Goal: Task Accomplishment & Management: Complete application form

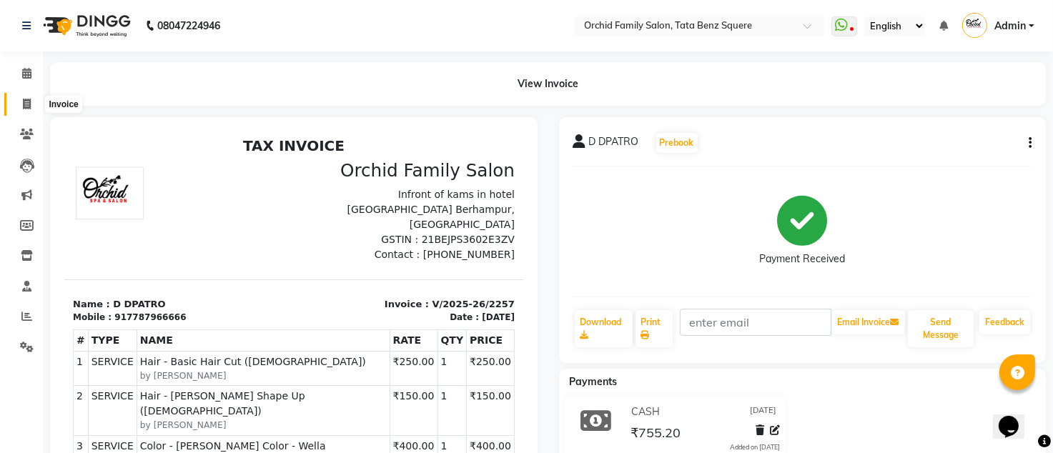
click at [25, 101] on icon at bounding box center [27, 104] width 8 height 11
select select "service"
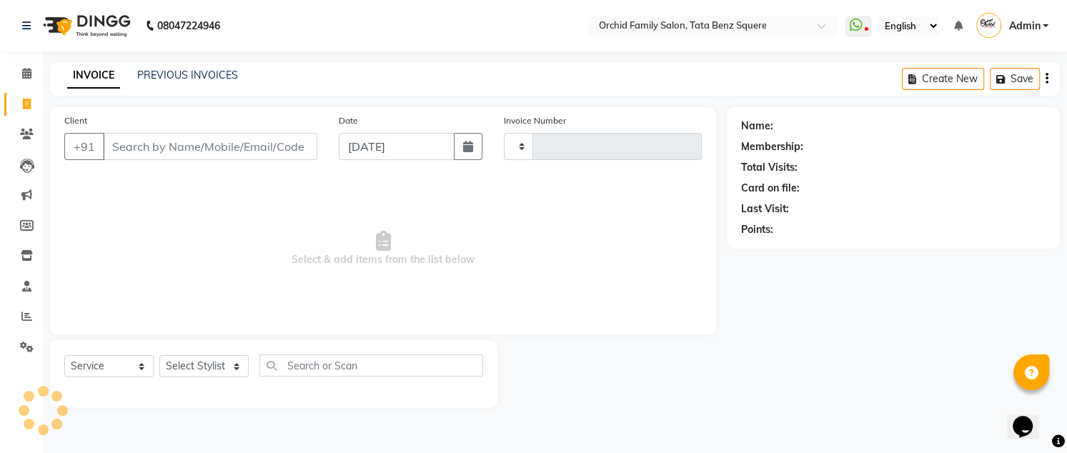
type input "2258"
select select "107"
click at [181, 364] on select "Select Stylist" at bounding box center [203, 366] width 89 height 22
select select "8142"
click at [159, 355] on select "Select Stylist Accountant [PERSON_NAME] [PERSON_NAME] [PERSON_NAME] [PERSON_NAM…" at bounding box center [203, 366] width 89 height 22
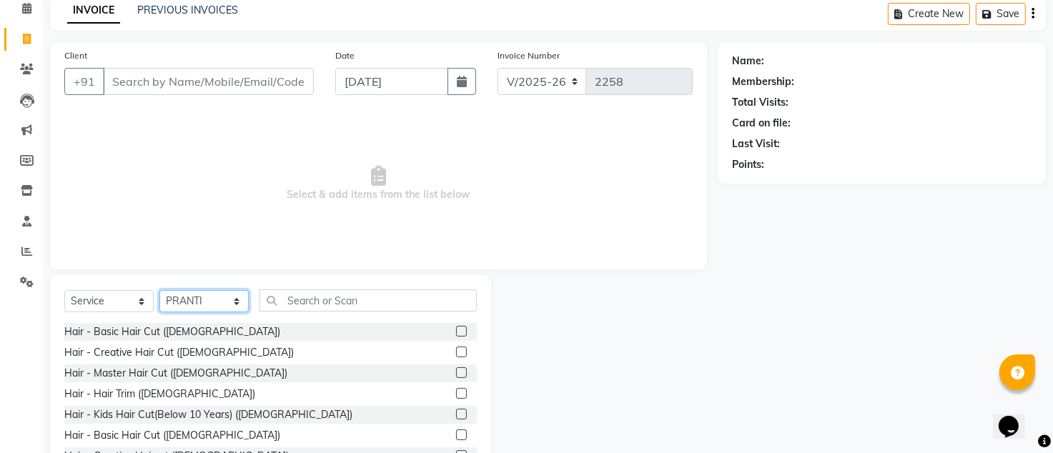
scroll to position [95, 0]
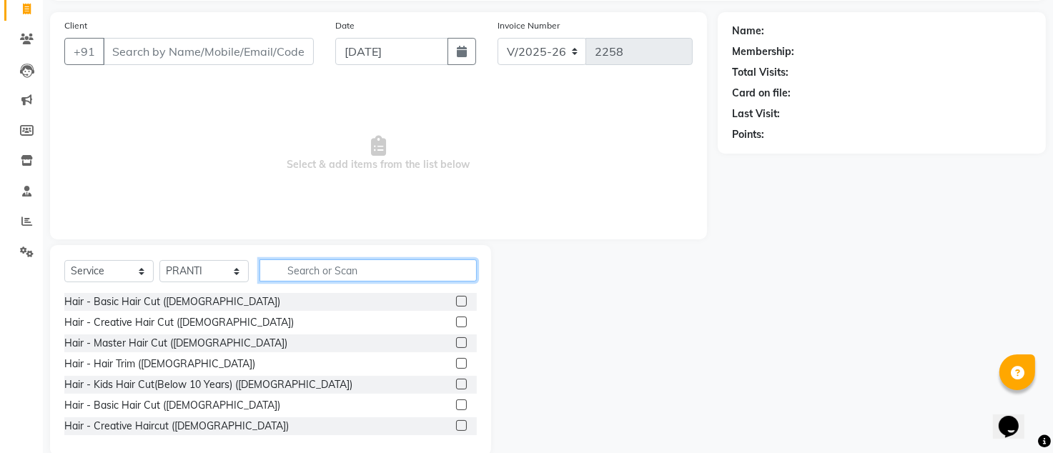
click at [383, 274] on input "text" at bounding box center [367, 270] width 217 height 22
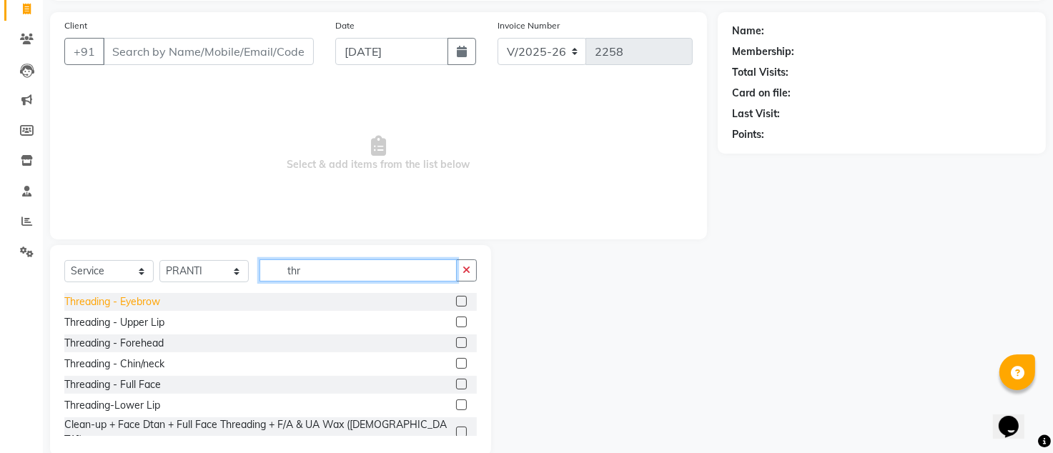
type input "thr"
click at [127, 302] on div "Threading - Eyebrow" at bounding box center [112, 301] width 96 height 15
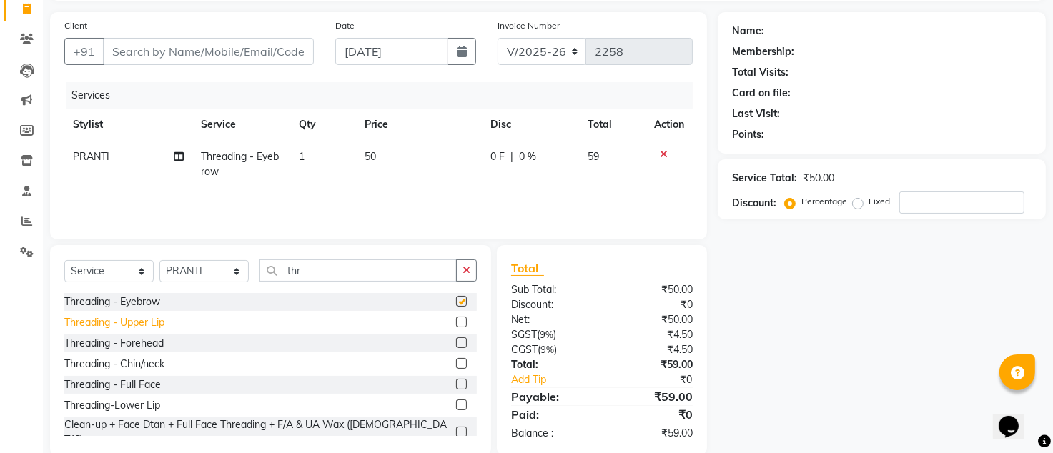
checkbox input "false"
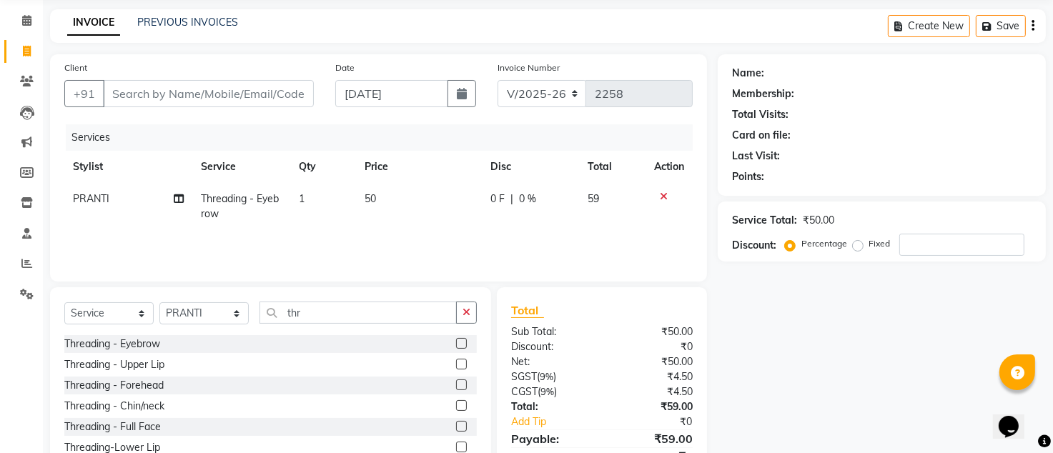
scroll to position [24, 0]
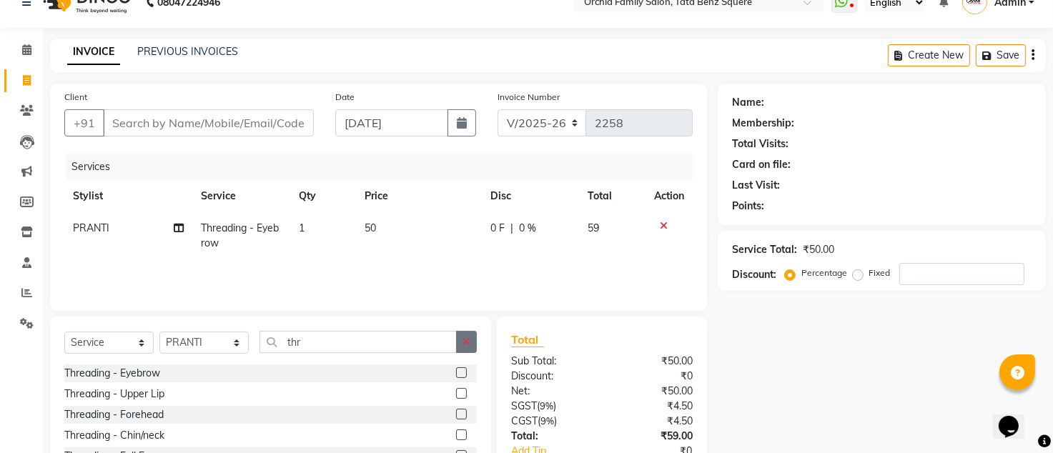
click at [470, 343] on icon "button" at bounding box center [466, 342] width 8 height 10
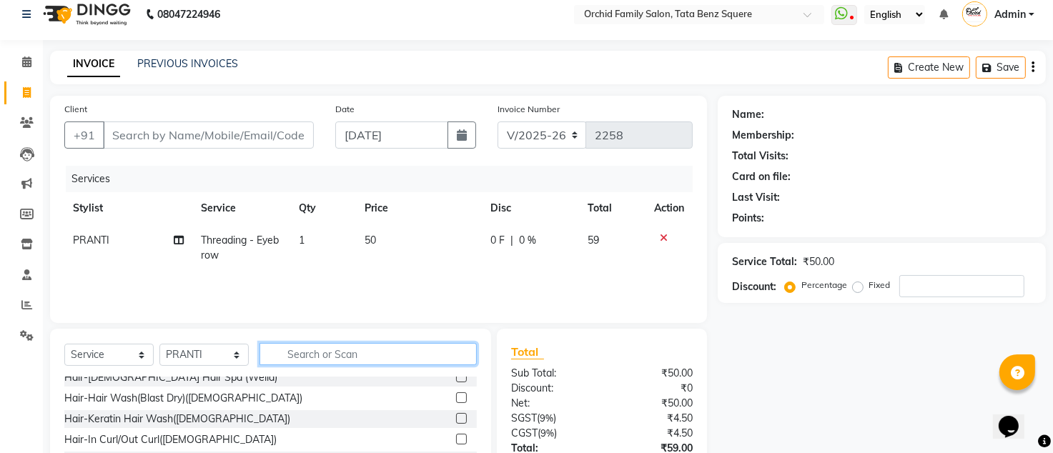
scroll to position [0, 0]
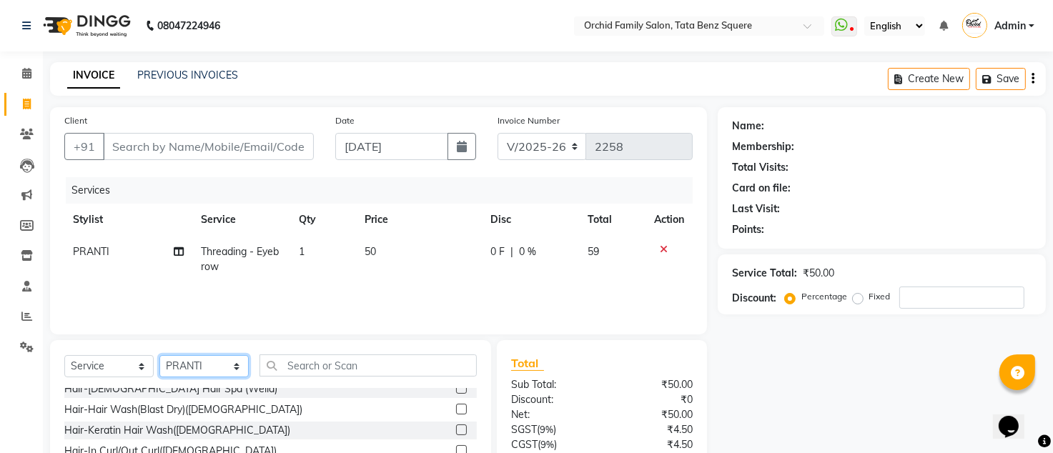
click at [242, 367] on select "Select Stylist Accountant [PERSON_NAME] [PERSON_NAME] [PERSON_NAME] [PERSON_NAM…" at bounding box center [203, 366] width 89 height 22
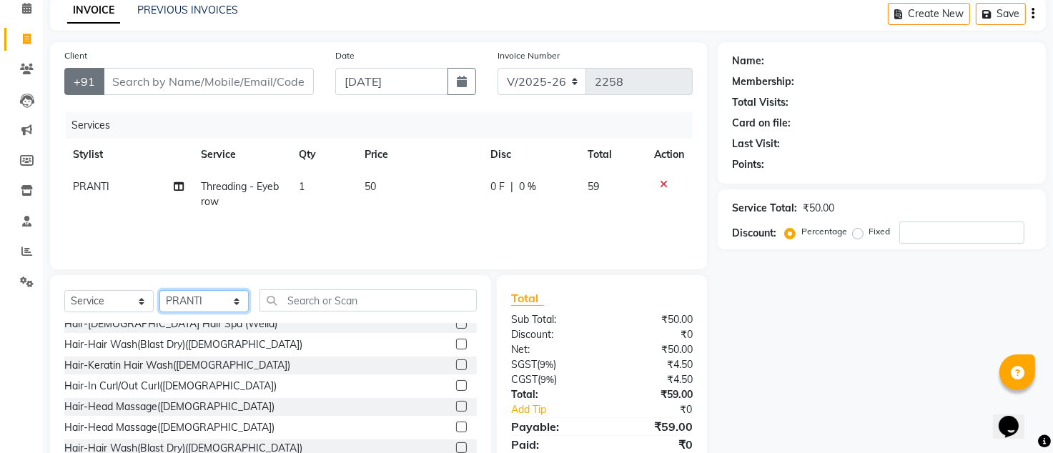
scroll to position [95, 0]
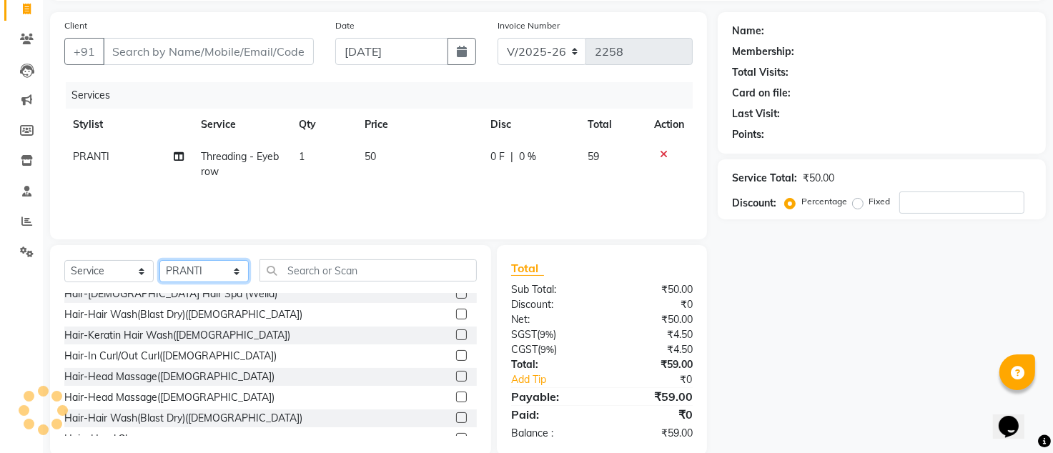
click at [219, 277] on select "Select Stylist Accountant [PERSON_NAME] [PERSON_NAME] [PERSON_NAME] [PERSON_NAM…" at bounding box center [203, 271] width 89 height 22
click at [386, 184] on td "50" at bounding box center [419, 164] width 126 height 47
select select "8142"
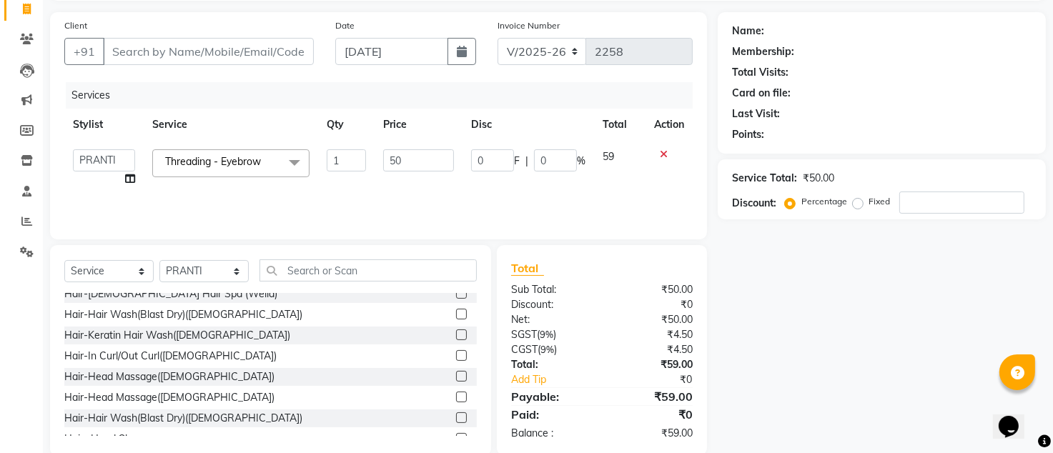
click at [291, 91] on div "Services" at bounding box center [385, 95] width 638 height 26
click at [288, 111] on th "Service" at bounding box center [231, 125] width 174 height 32
click at [288, 113] on th "Service" at bounding box center [231, 125] width 174 height 32
click at [264, 49] on input "Client" at bounding box center [208, 51] width 211 height 27
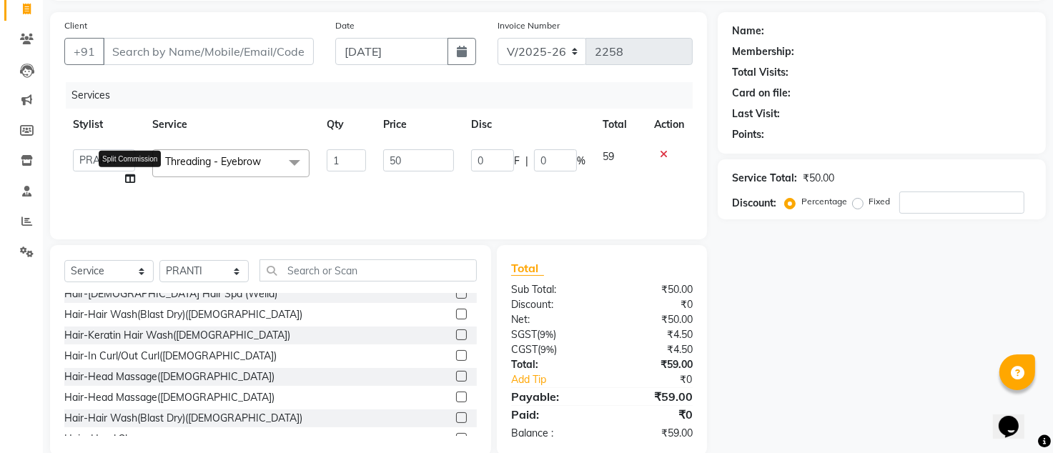
click at [126, 177] on icon at bounding box center [130, 179] width 10 height 10
select select "8142"
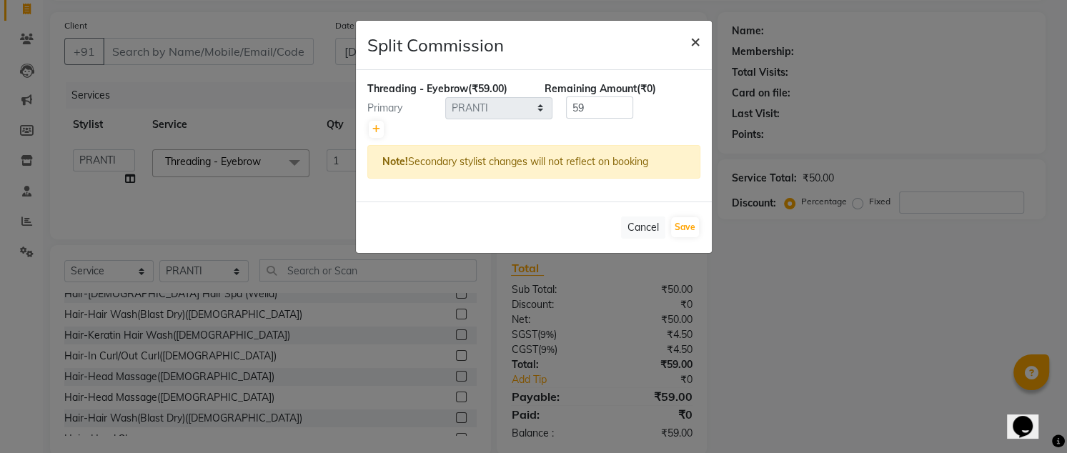
click at [705, 41] on button "×" at bounding box center [695, 41] width 33 height 40
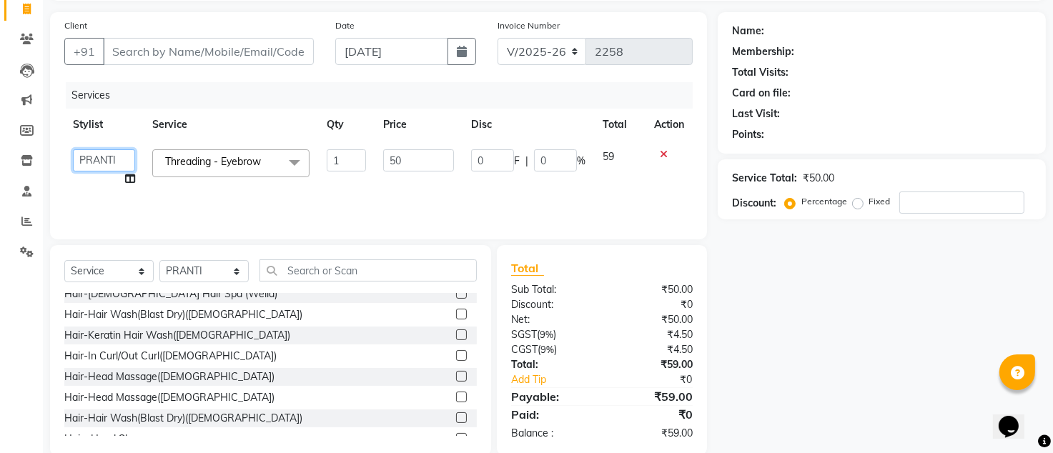
click at [101, 157] on select "Accountant AJAYA AMAR BHARATI BINDIYA JHUMA KALYANI SATAPATHY KRISHNA PRANTI RA…" at bounding box center [104, 160] width 62 height 22
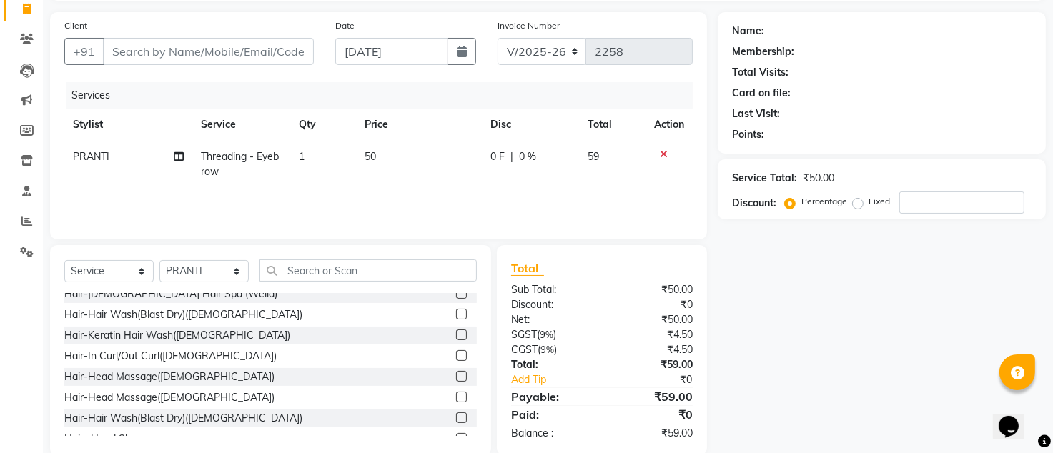
click at [212, 92] on div "Services" at bounding box center [385, 95] width 638 height 26
click at [159, 53] on input "Client" at bounding box center [208, 51] width 211 height 27
click at [132, 161] on td "PRANTI" at bounding box center [128, 164] width 128 height 47
select select "8142"
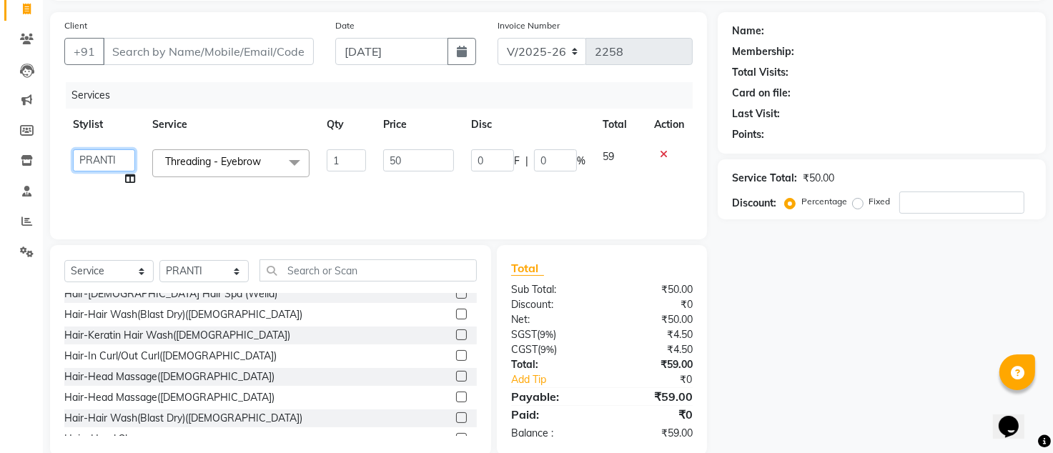
click at [115, 159] on select "Accountant AJAYA AMAR BHARATI BINDIYA JHUMA KALYANI SATAPATHY KRISHNA PRANTI RA…" at bounding box center [104, 160] width 62 height 22
click at [279, 201] on div "Services Stylist Service Qty Price Disc Total Action Accountant AJAYA AMAR BHAR…" at bounding box center [378, 153] width 628 height 143
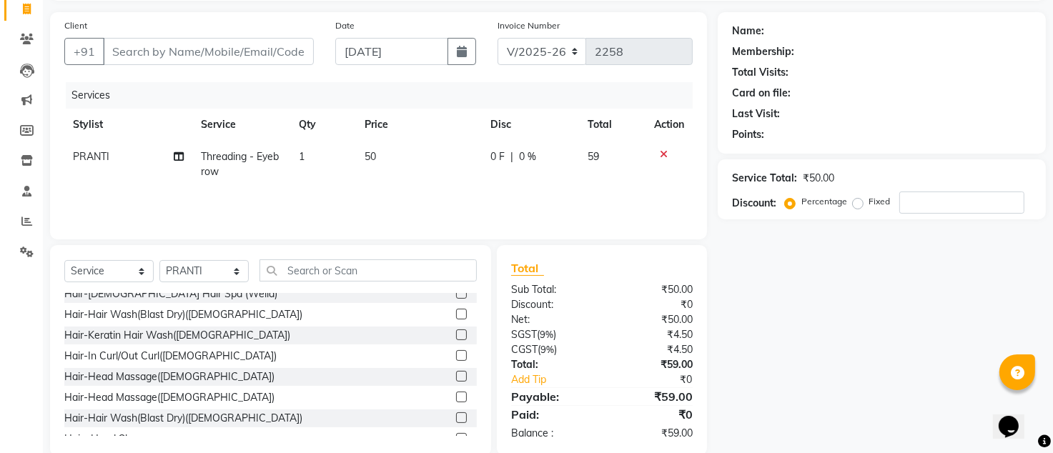
click at [124, 155] on td "PRANTI" at bounding box center [128, 164] width 128 height 47
select select "8142"
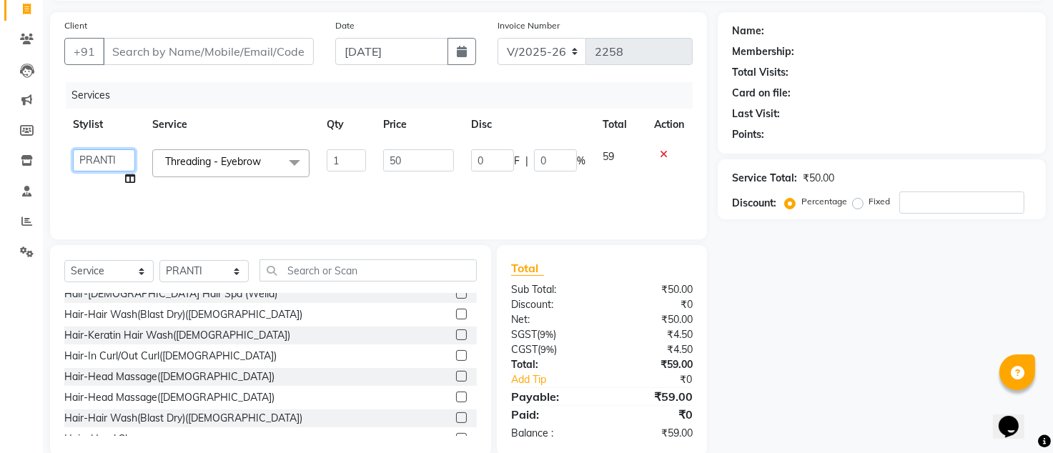
click at [97, 166] on select "Accountant AJAYA AMAR BHARATI BINDIYA JHUMA KALYANI SATAPATHY KRISHNA PRANTI RA…" at bounding box center [104, 160] width 62 height 22
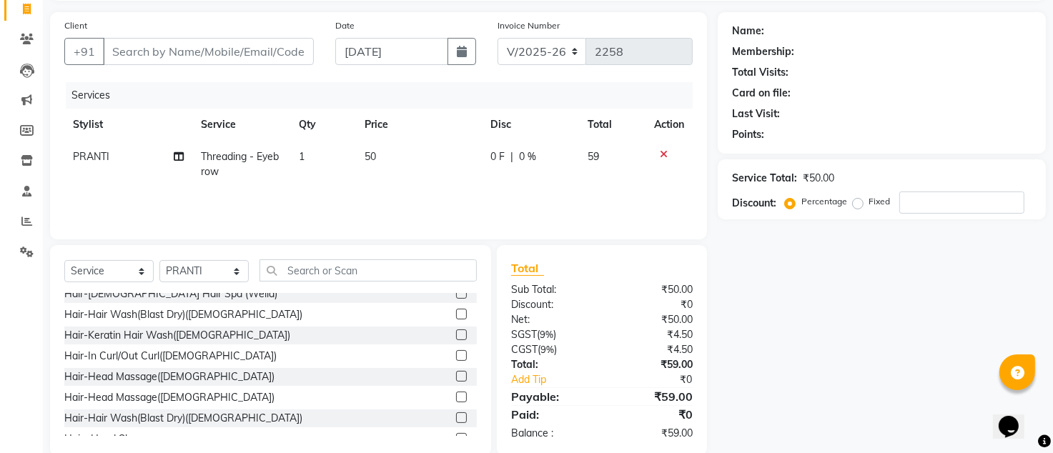
click at [257, 203] on div "Services Stylist Service Qty Price Disc Total Action PRANTI Threading - Eyebrow…" at bounding box center [378, 153] width 628 height 143
click at [177, 55] on input "Client" at bounding box center [208, 51] width 211 height 27
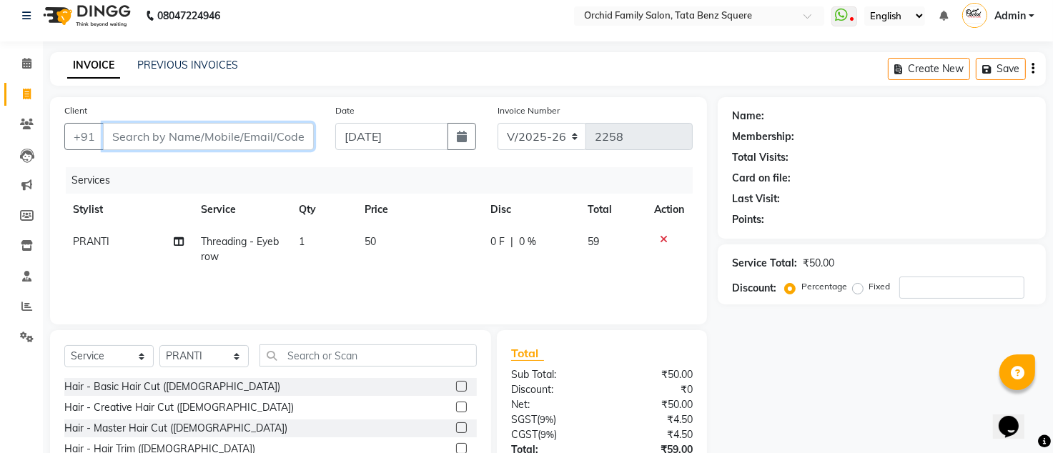
scroll to position [0, 0]
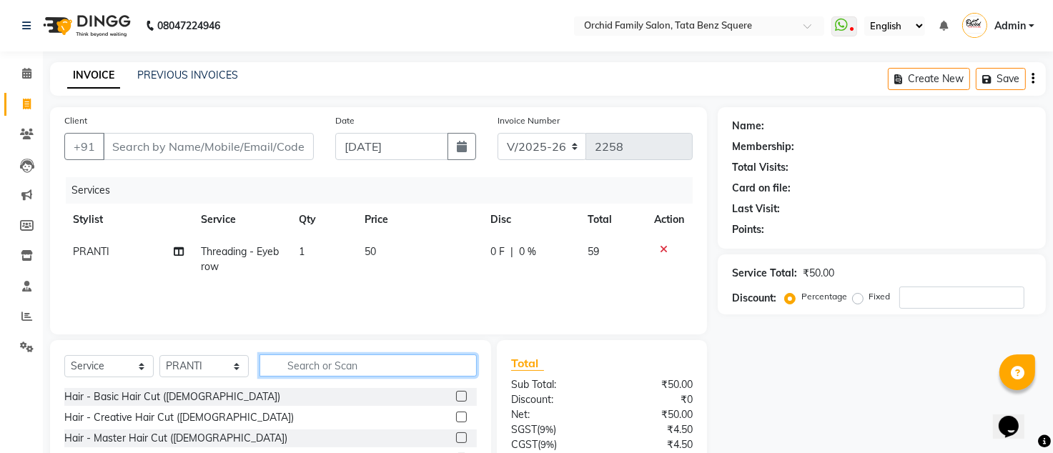
click at [287, 372] on input "text" at bounding box center [367, 366] width 217 height 22
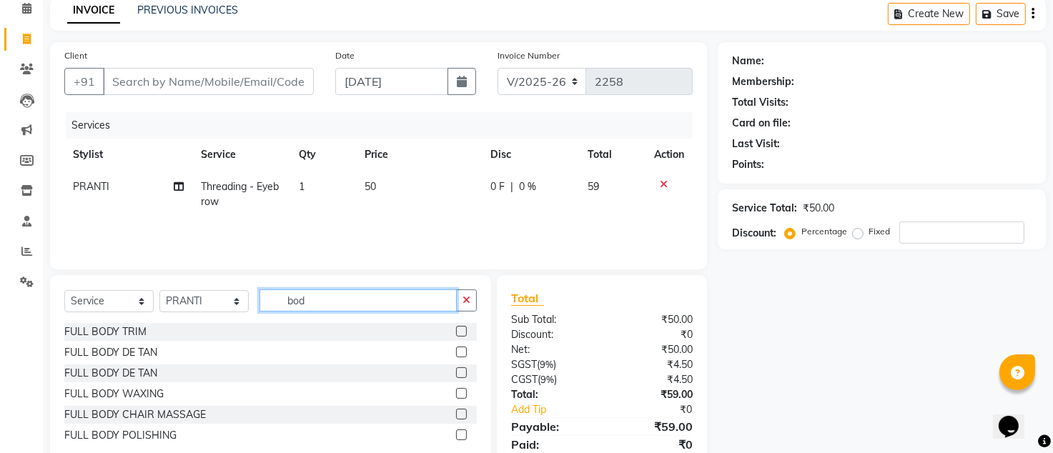
scroll to position [95, 0]
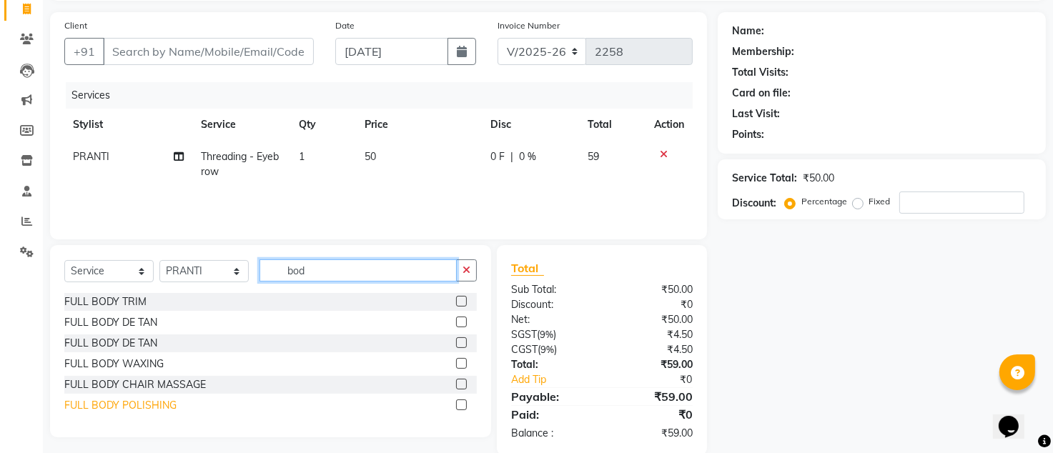
type input "bod"
click at [152, 404] on div "FULL BODY POLISHING" at bounding box center [120, 405] width 112 height 15
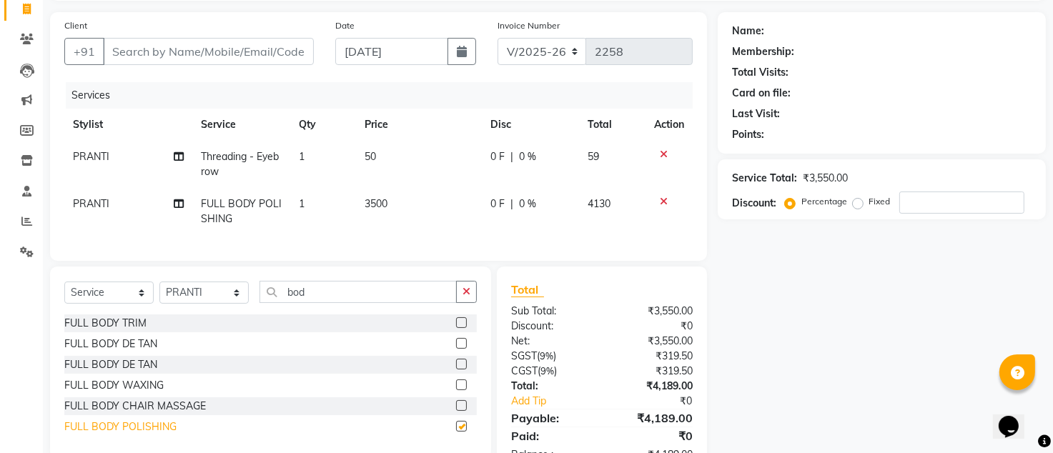
checkbox input "false"
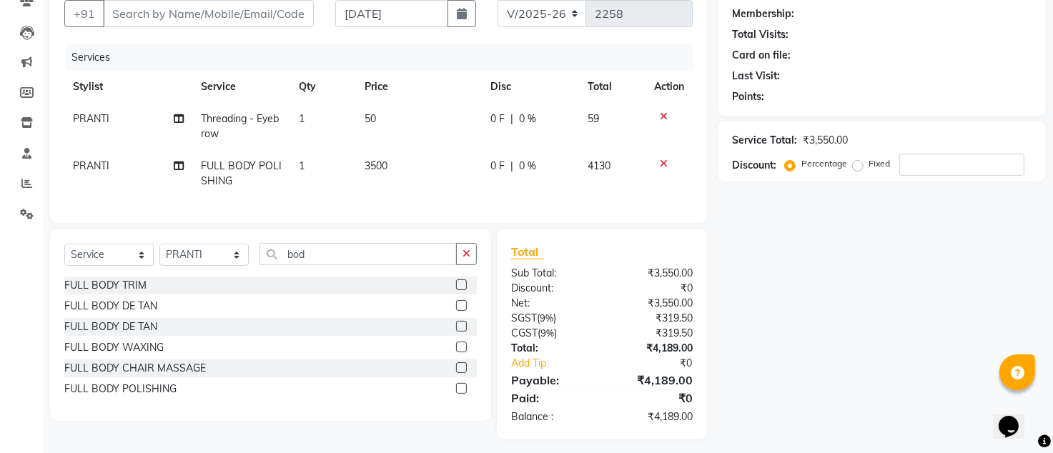
scroll to position [153, 0]
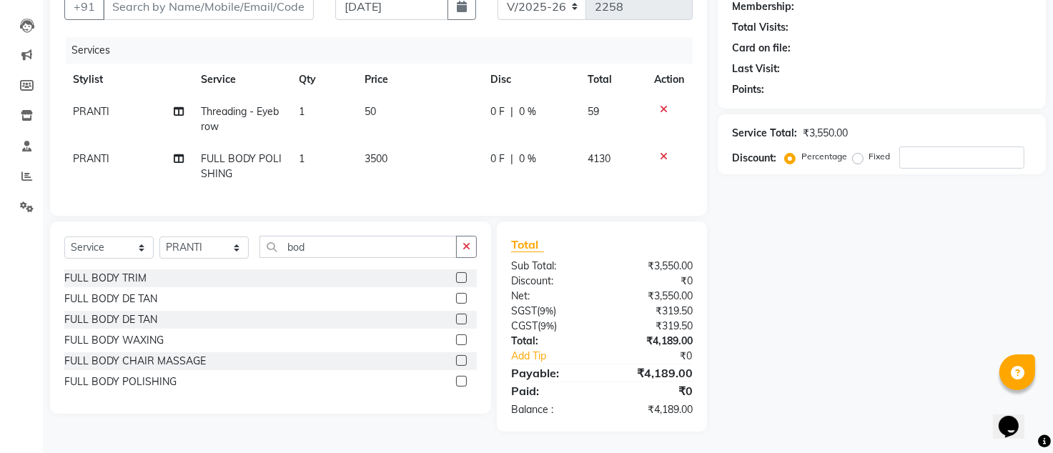
click at [412, 143] on td "3500" at bounding box center [419, 166] width 126 height 47
select select "8142"
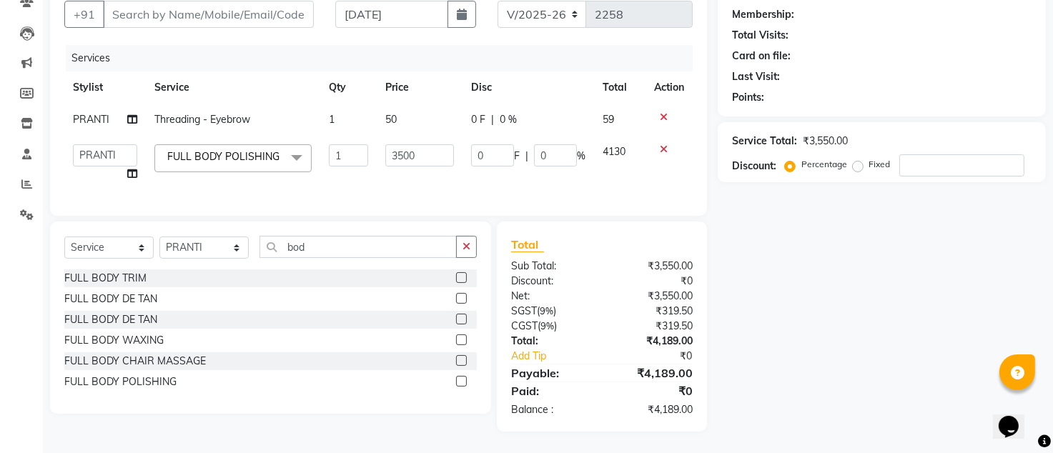
scroll to position [152, 0]
click at [425, 144] on input "3500" at bounding box center [419, 155] width 69 height 22
type input "3"
type input "2000"
click at [266, 71] on th "Service" at bounding box center [233, 87] width 174 height 32
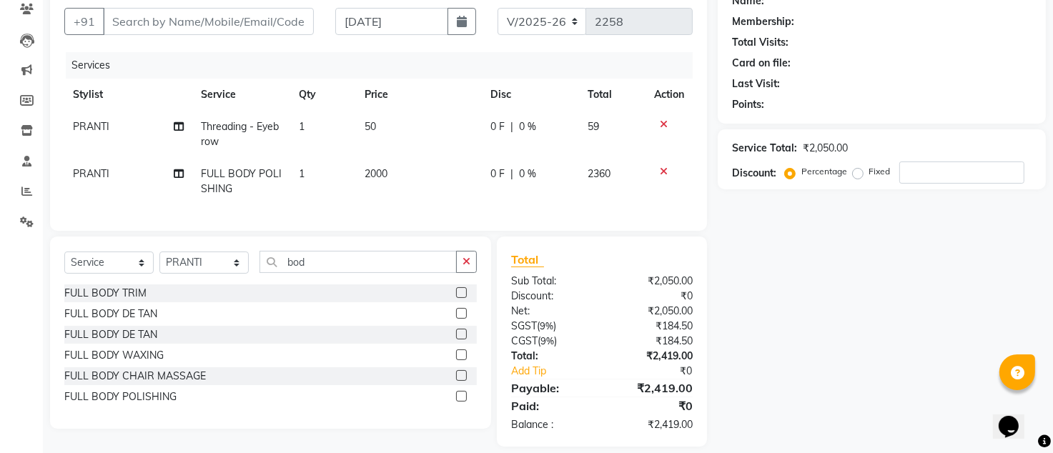
scroll to position [153, 0]
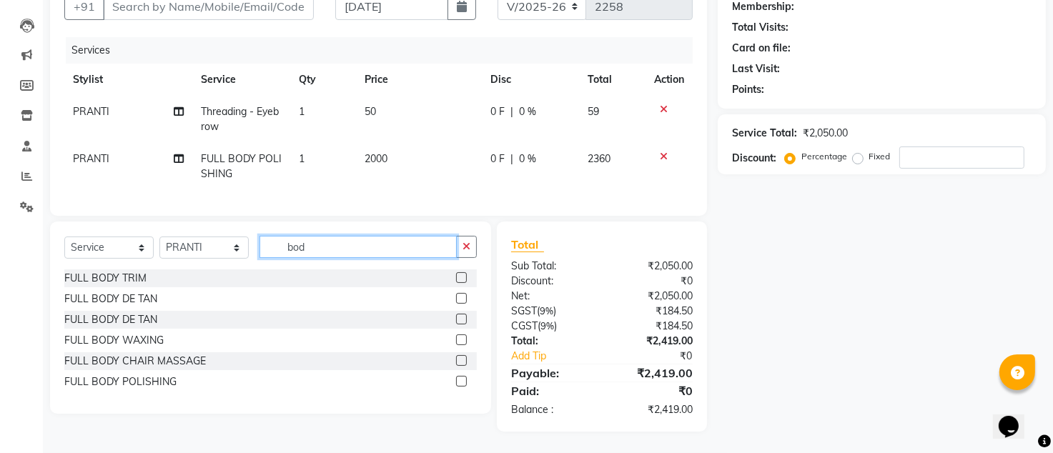
click at [354, 248] on input "bod" at bounding box center [357, 247] width 197 height 22
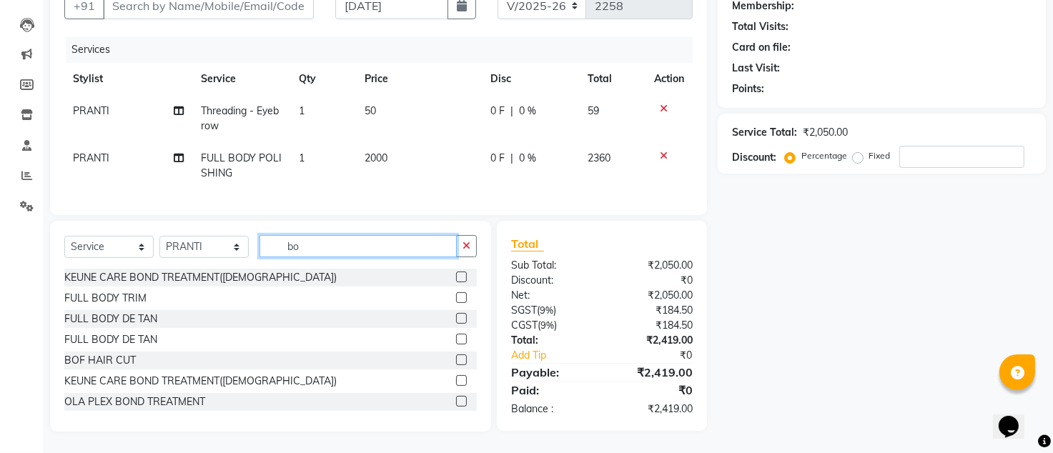
type input "b"
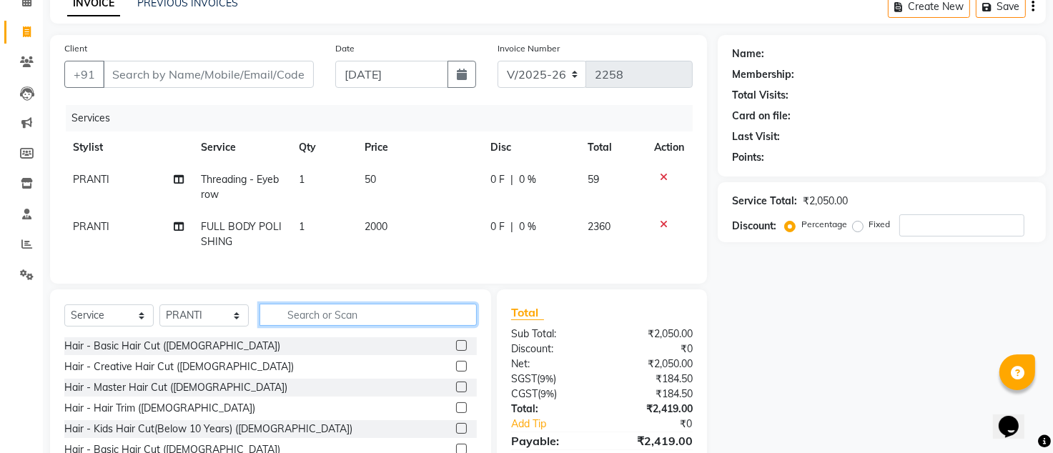
scroll to position [154, 0]
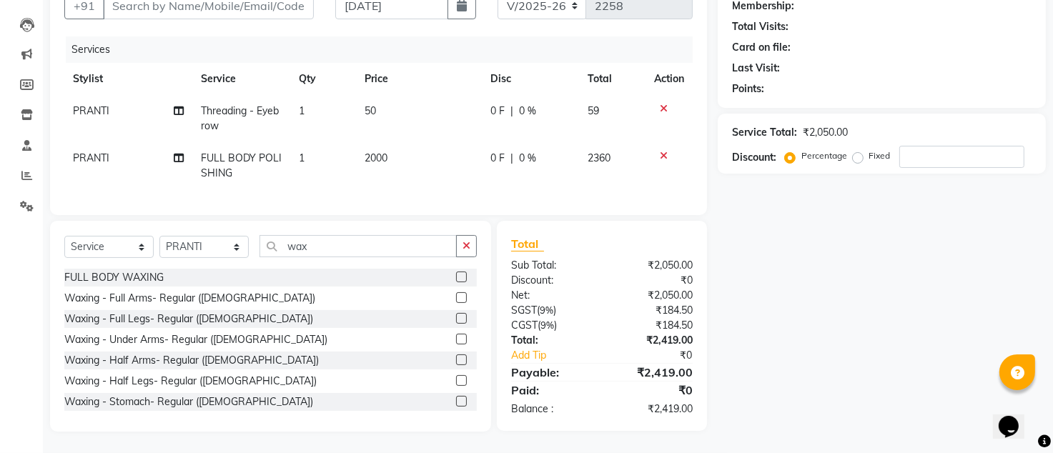
click at [663, 104] on icon at bounding box center [664, 109] width 8 height 10
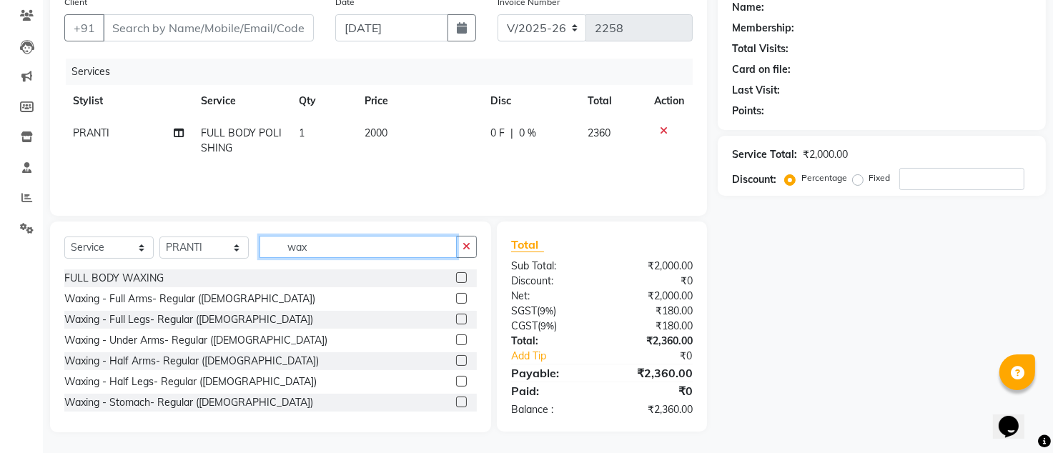
click at [379, 249] on input "wax" at bounding box center [357, 247] width 197 height 22
type input "w"
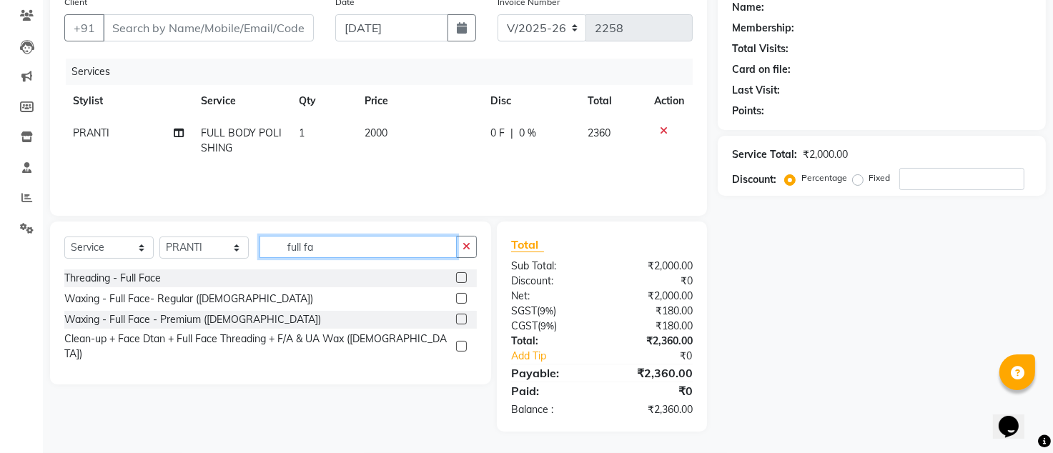
scroll to position [118, 0]
type input "full fa"
click at [112, 282] on div "Threading - Full Face" at bounding box center [112, 279] width 96 height 15
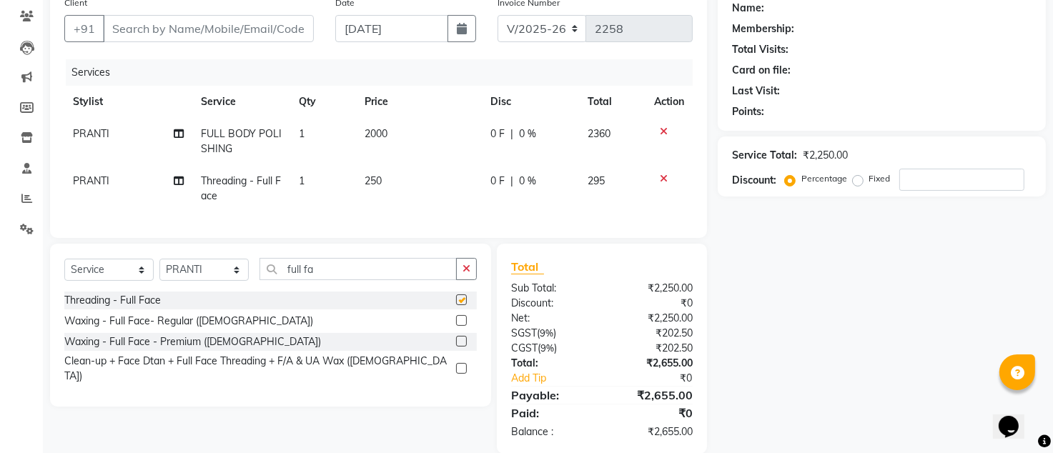
checkbox input "false"
click at [465, 274] on icon "button" at bounding box center [466, 269] width 8 height 10
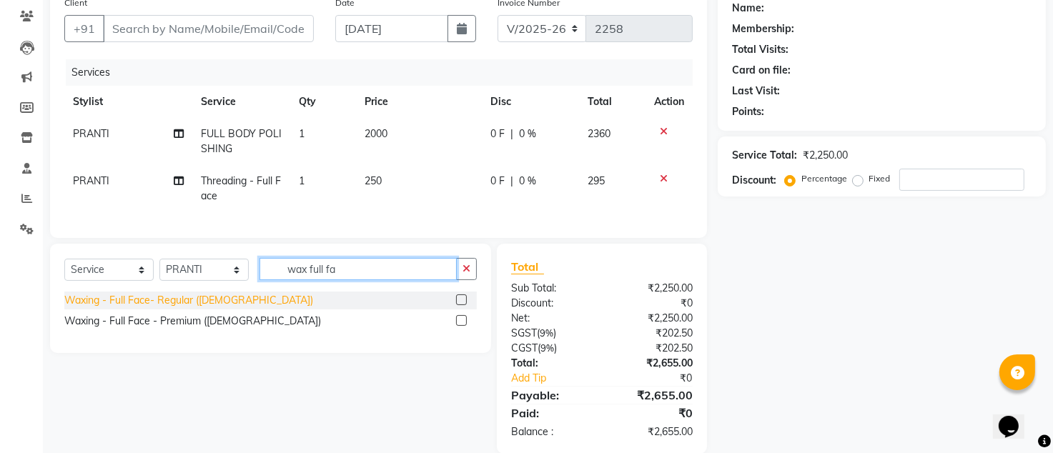
type input "wax full fa"
click at [149, 308] on div "Waxing - Full Face- Regular ([DEMOGRAPHIC_DATA])" at bounding box center [188, 300] width 249 height 15
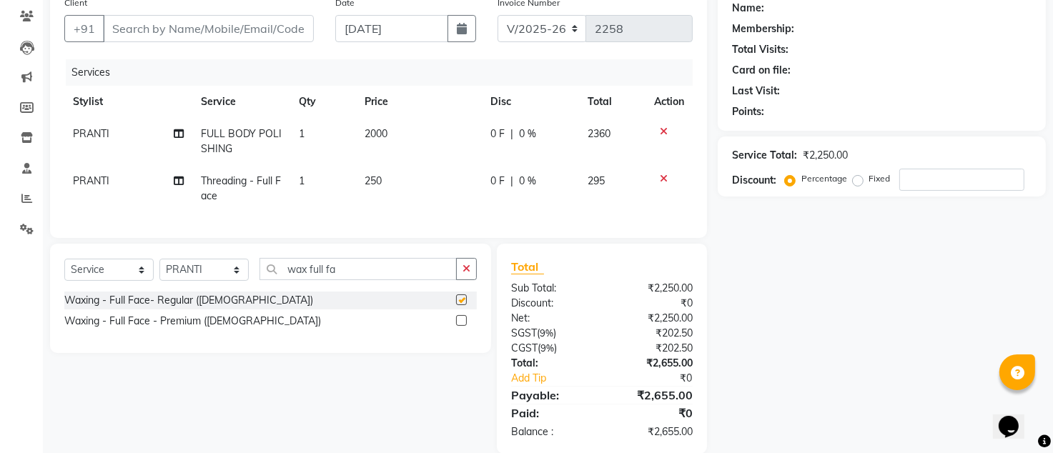
checkbox input "false"
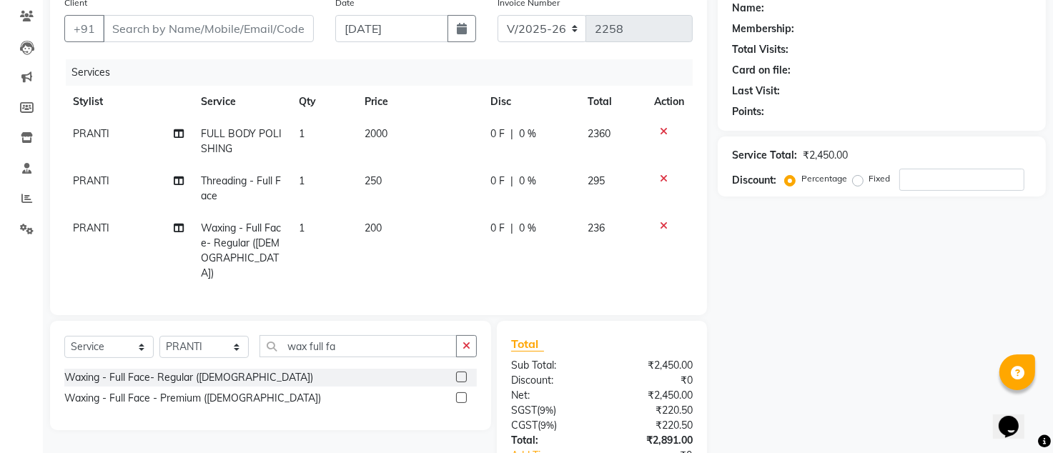
click at [663, 180] on icon at bounding box center [664, 179] width 8 height 10
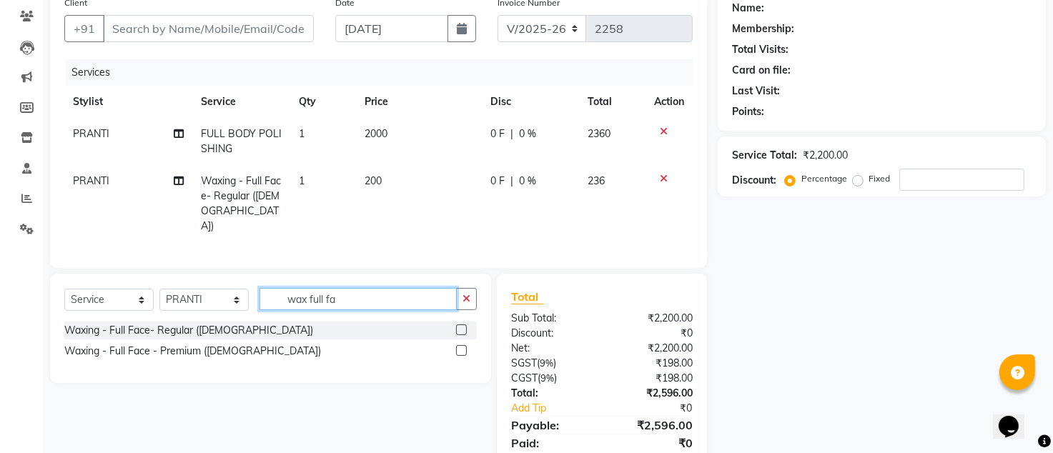
click at [422, 295] on input "wax full fa" at bounding box center [357, 299] width 197 height 22
type input "w"
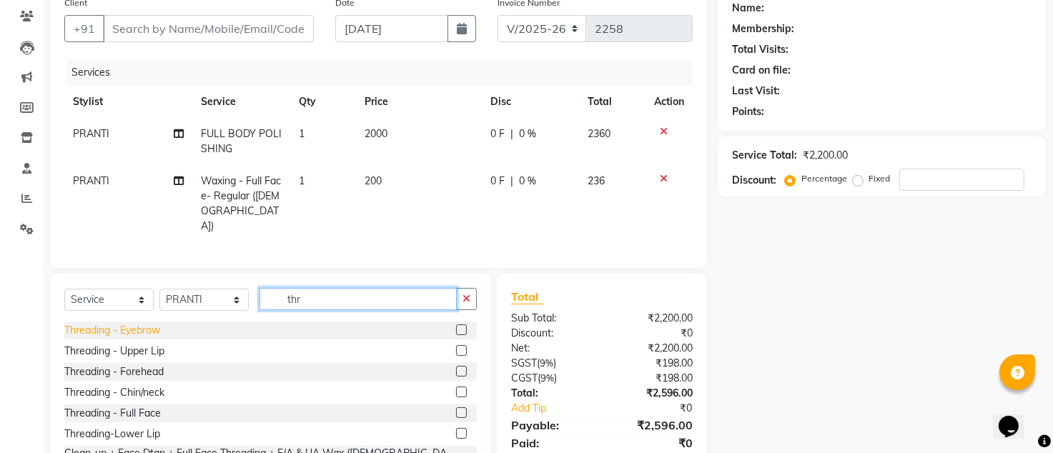
type input "thr"
click at [131, 333] on div "Threading - Eyebrow" at bounding box center [112, 330] width 96 height 15
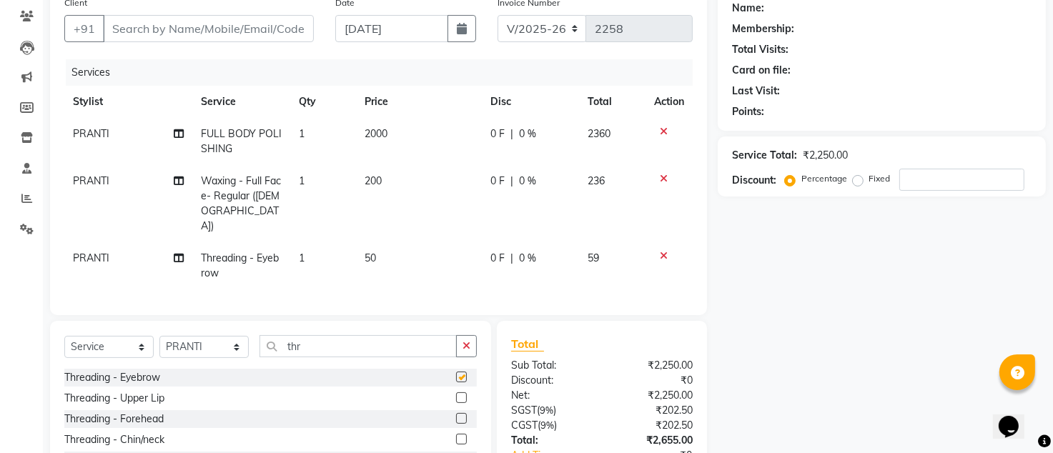
checkbox input "false"
click at [356, 345] on input "thr" at bounding box center [357, 346] width 197 height 22
type input "t"
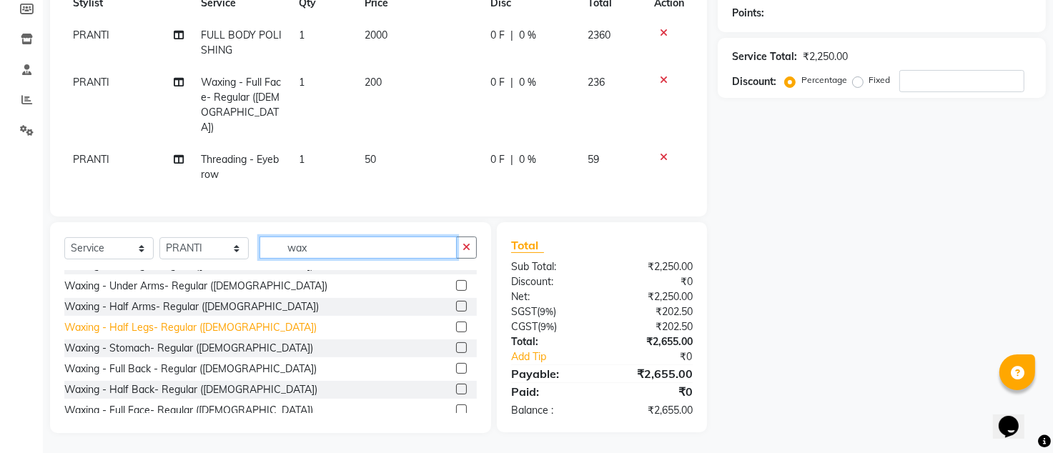
scroll to position [95, 0]
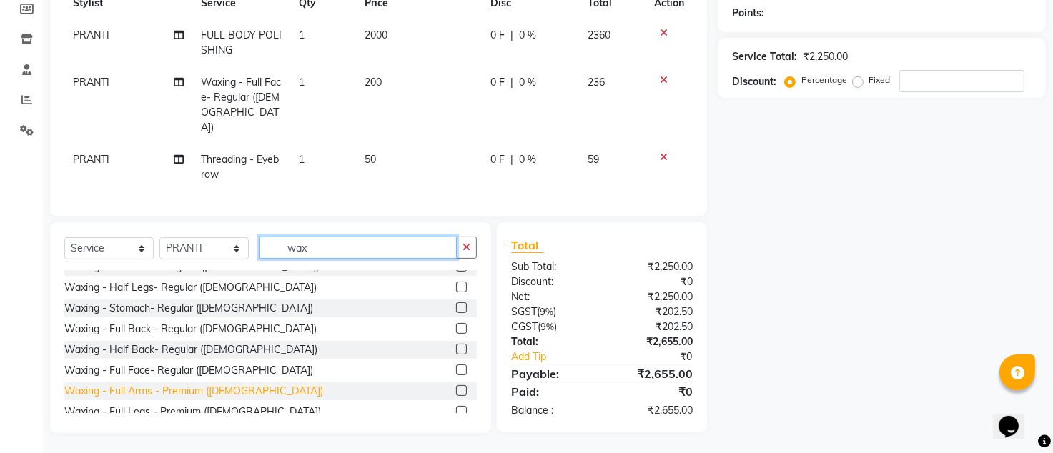
type input "wax"
click at [149, 388] on div "Waxing - Full Arms - Premium ([DEMOGRAPHIC_DATA])" at bounding box center [193, 391] width 259 height 15
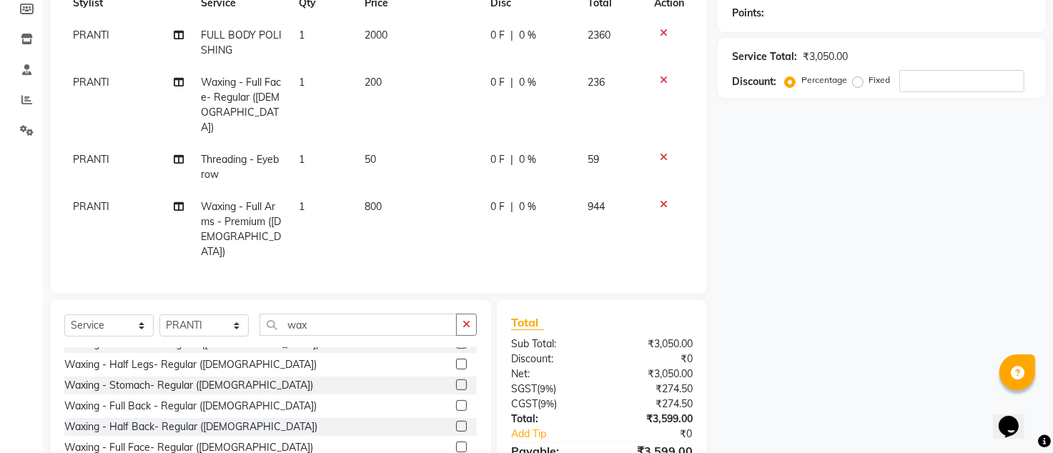
checkbox input "false"
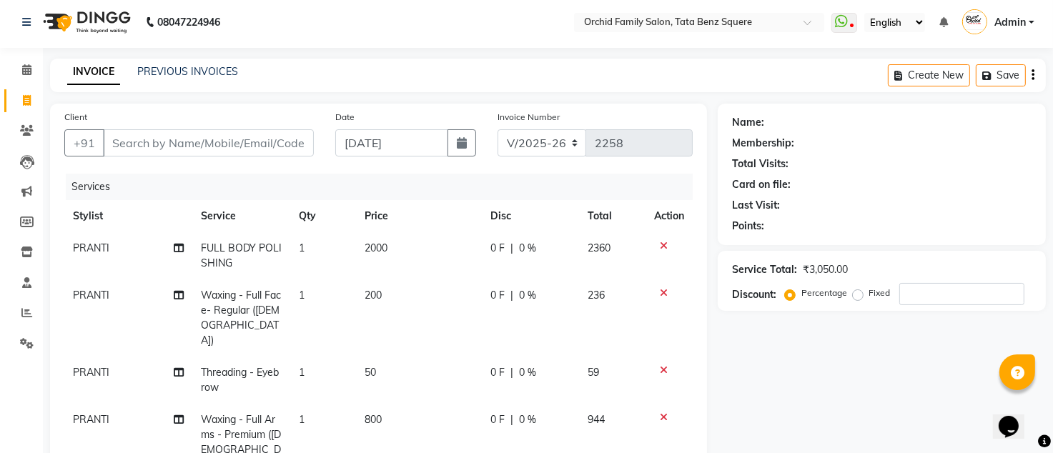
scroll to position [0, 0]
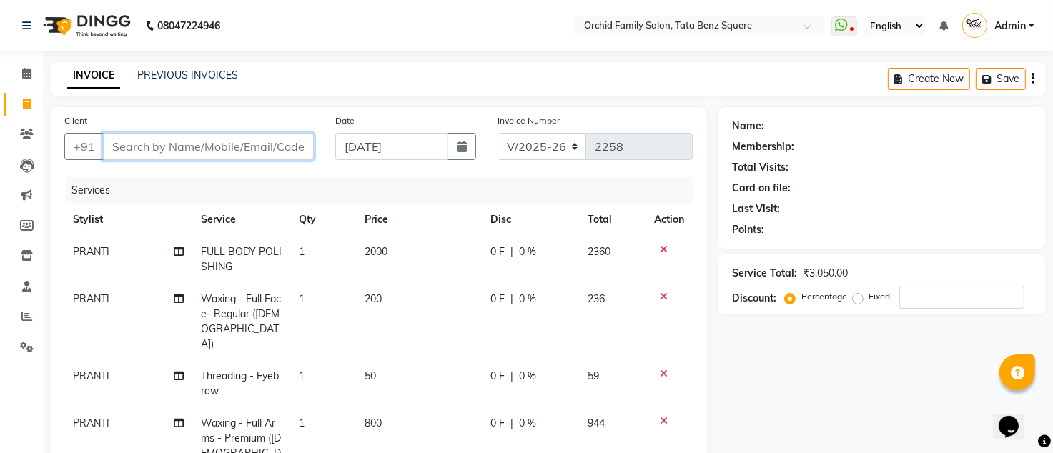
click at [260, 140] on input "Client" at bounding box center [208, 146] width 211 height 27
type input "6"
type input "0"
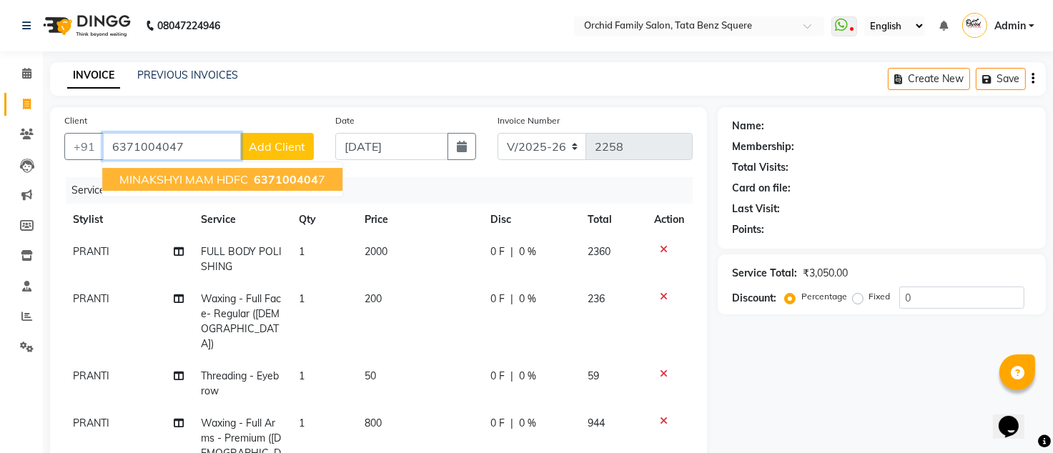
type input "6371004047"
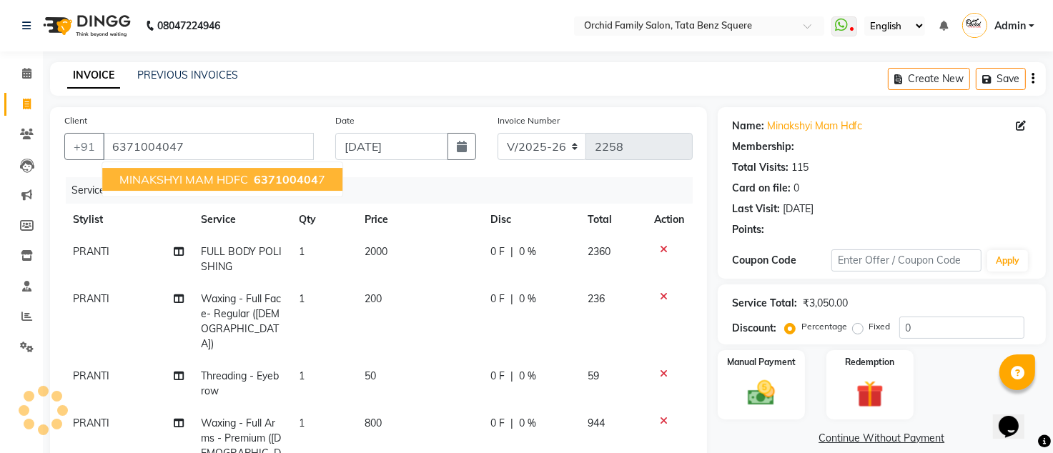
select select "1: Object"
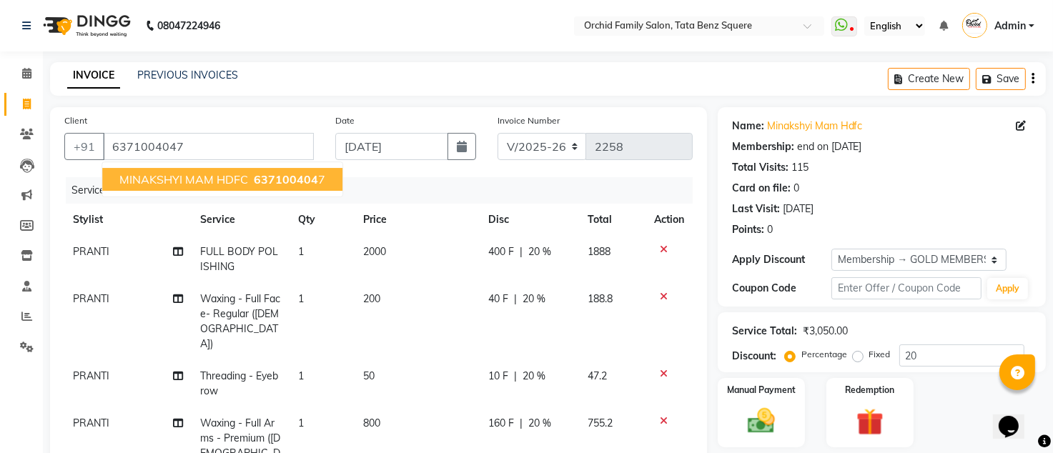
click at [126, 175] on span "MINAKSHYI MAM HDFC" at bounding box center [183, 179] width 129 height 14
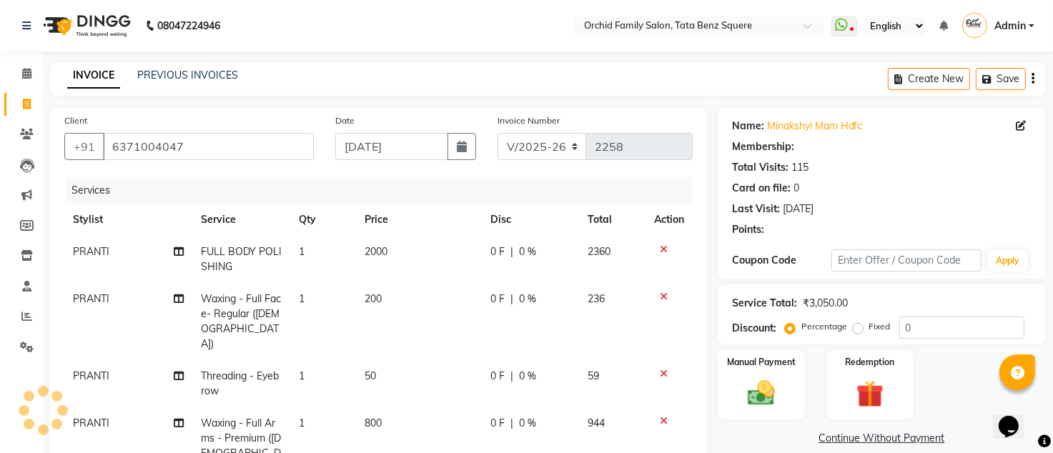
type input "20"
select select "1: Object"
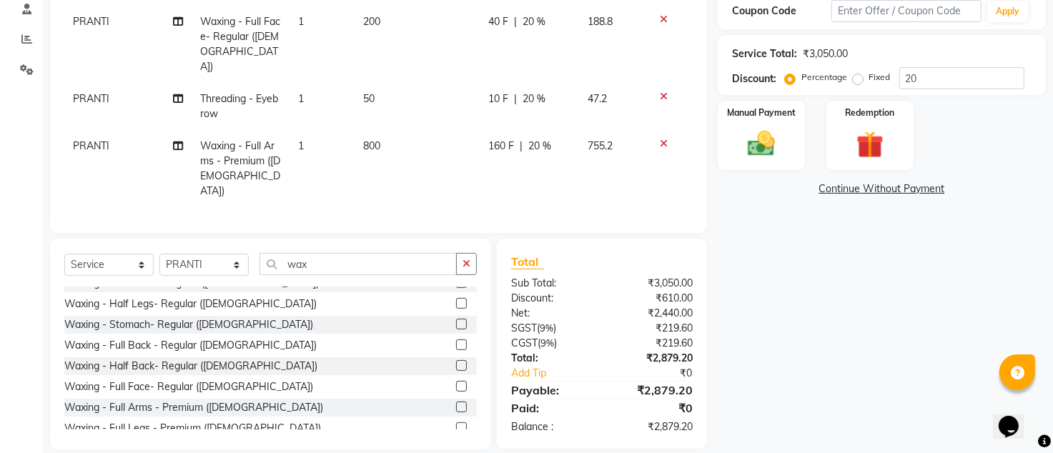
scroll to position [278, 0]
click at [532, 91] on span "20 %" at bounding box center [533, 98] width 23 height 15
select select "8142"
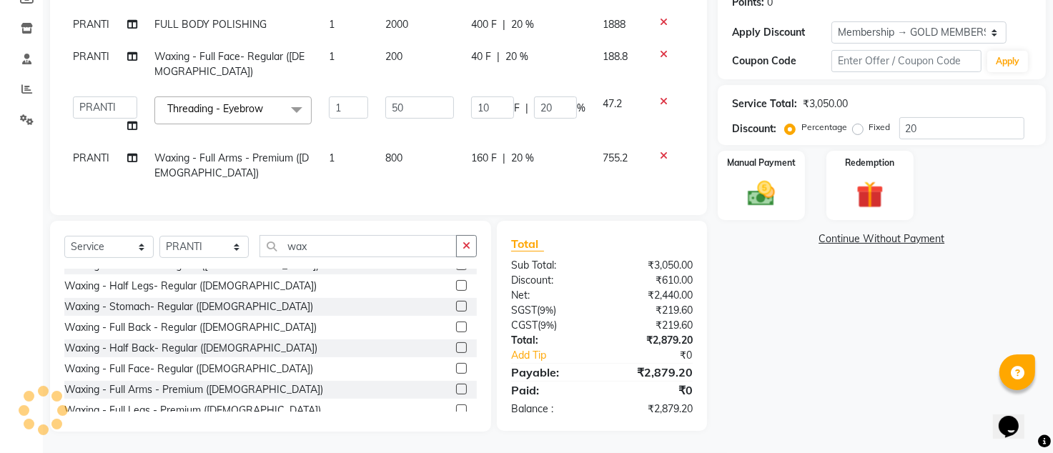
scroll to position [240, 0]
click at [522, 151] on span "20 %" at bounding box center [522, 158] width 23 height 15
select select "8142"
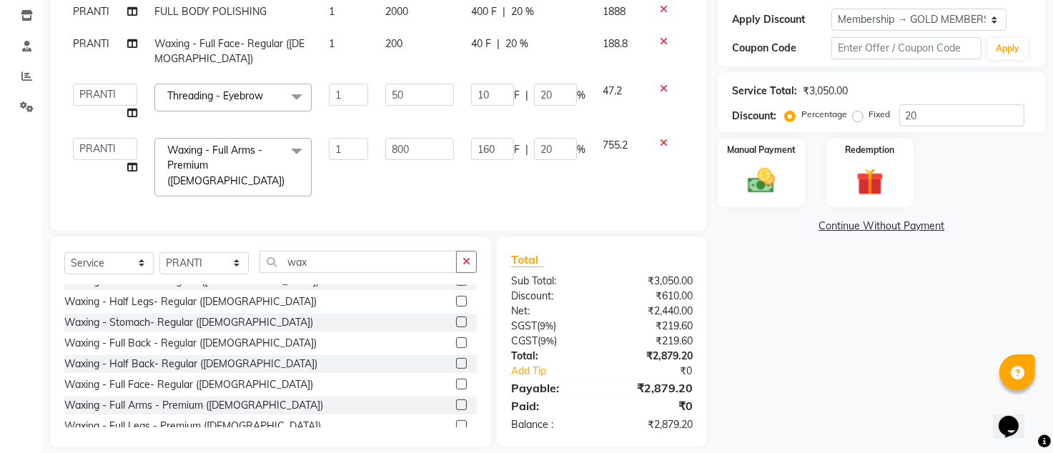
scroll to position [254, 0]
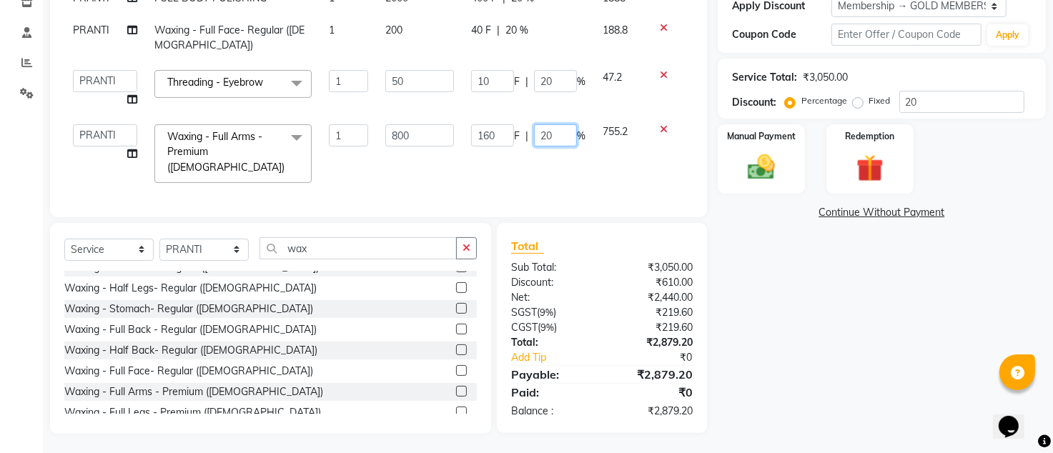
click at [556, 131] on input "20" at bounding box center [555, 135] width 43 height 22
type input "25"
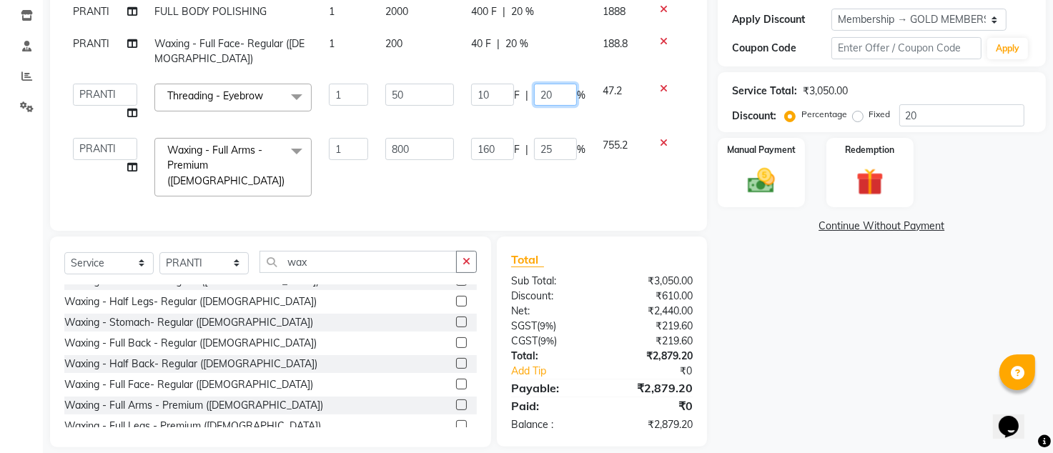
click at [557, 78] on td "10 F | 20 %" at bounding box center [528, 102] width 132 height 54
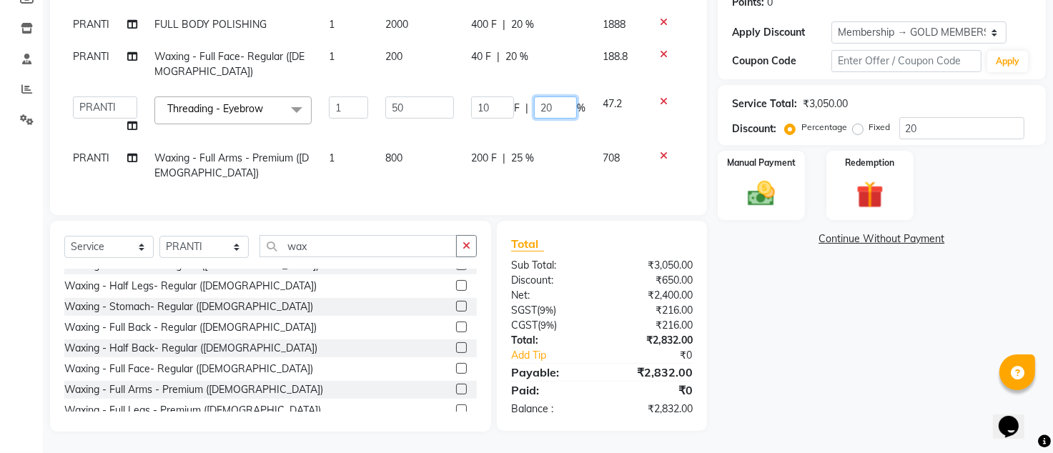
type input "2"
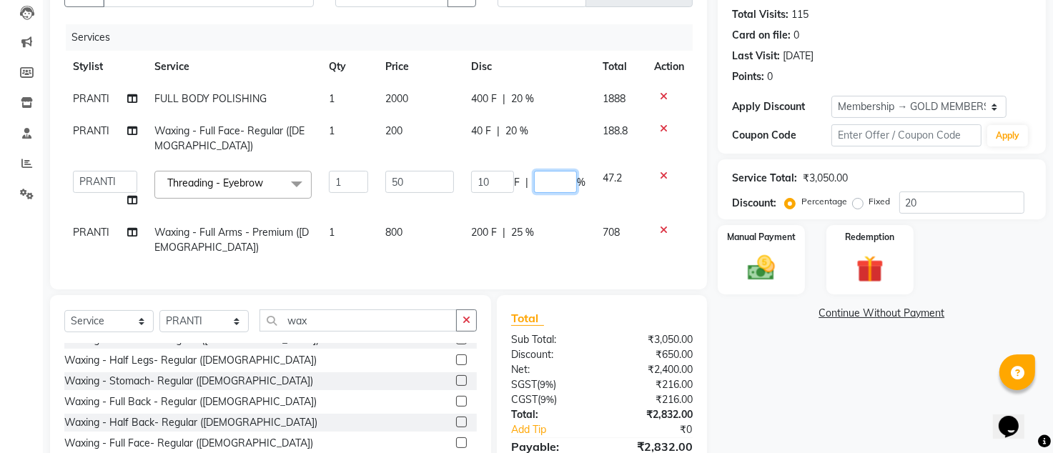
scroll to position [49, 0]
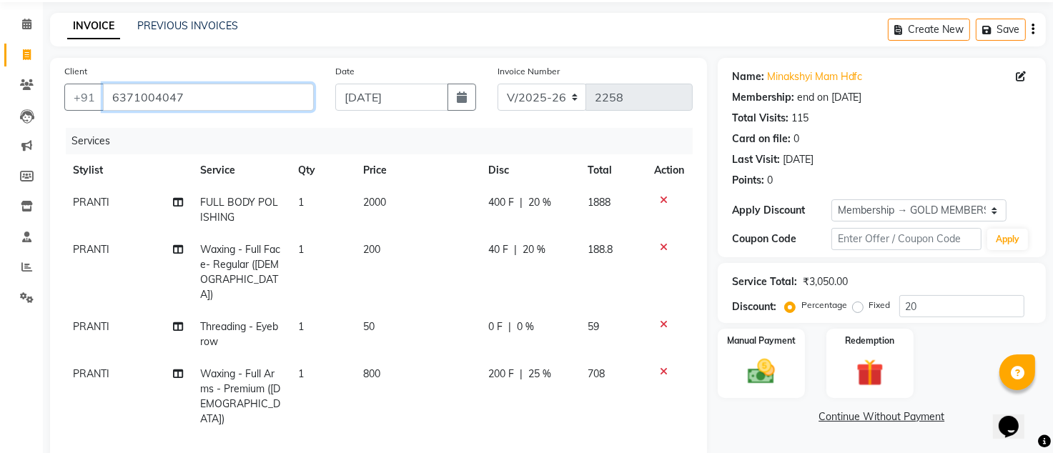
click at [259, 93] on input "6371004047" at bounding box center [208, 97] width 211 height 27
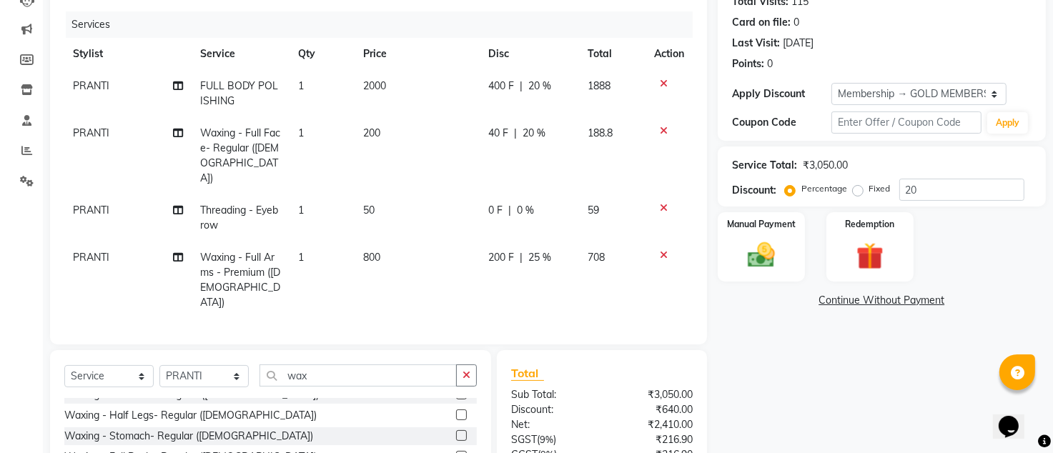
scroll to position [278, 0]
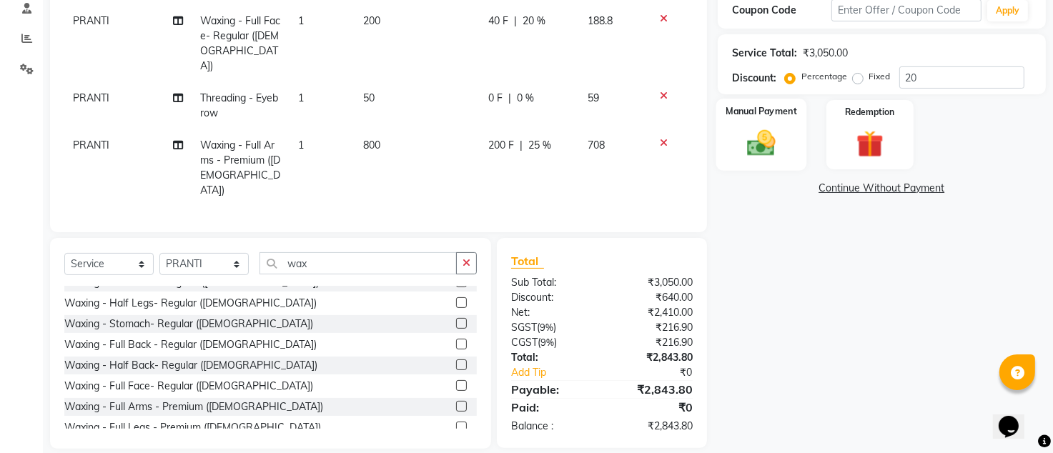
click at [770, 118] on div "Manual Payment" at bounding box center [760, 135] width 91 height 72
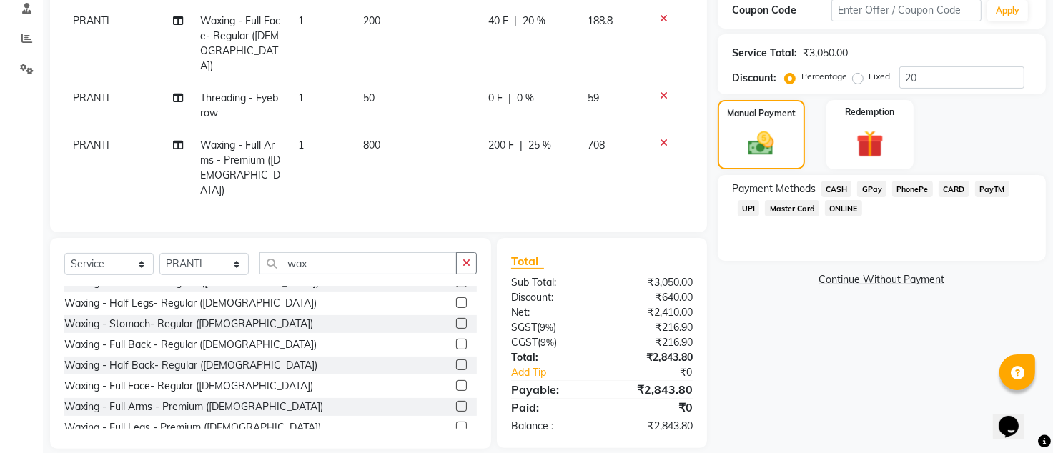
click at [866, 187] on span "GPay" at bounding box center [871, 189] width 29 height 16
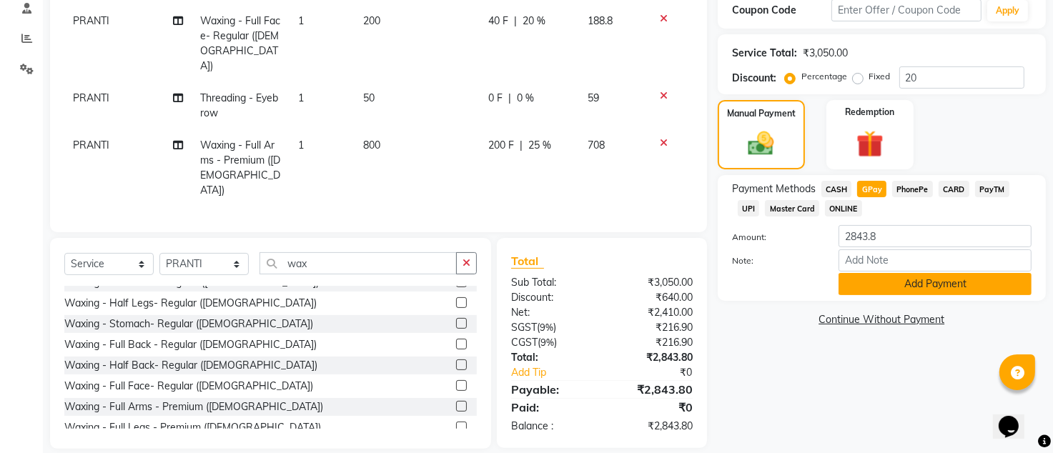
click at [904, 286] on button "Add Payment" at bounding box center [934, 284] width 193 height 22
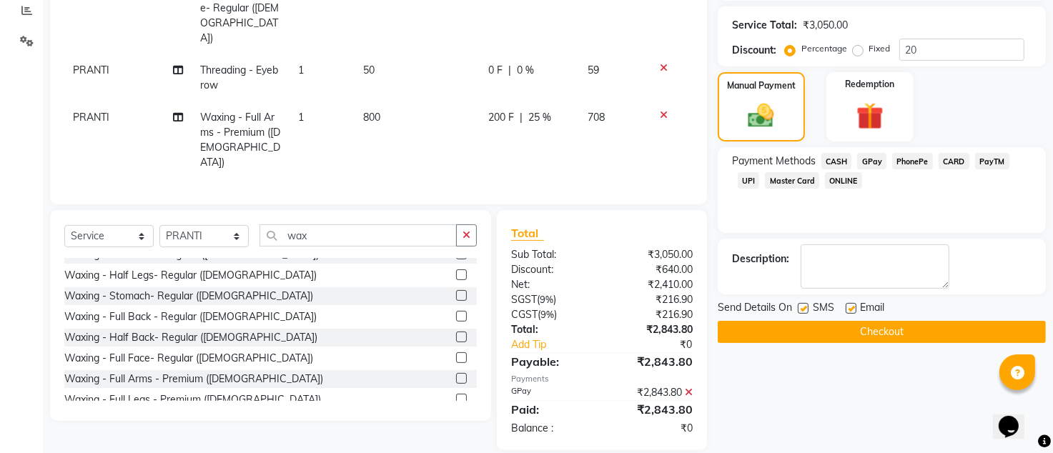
scroll to position [307, 0]
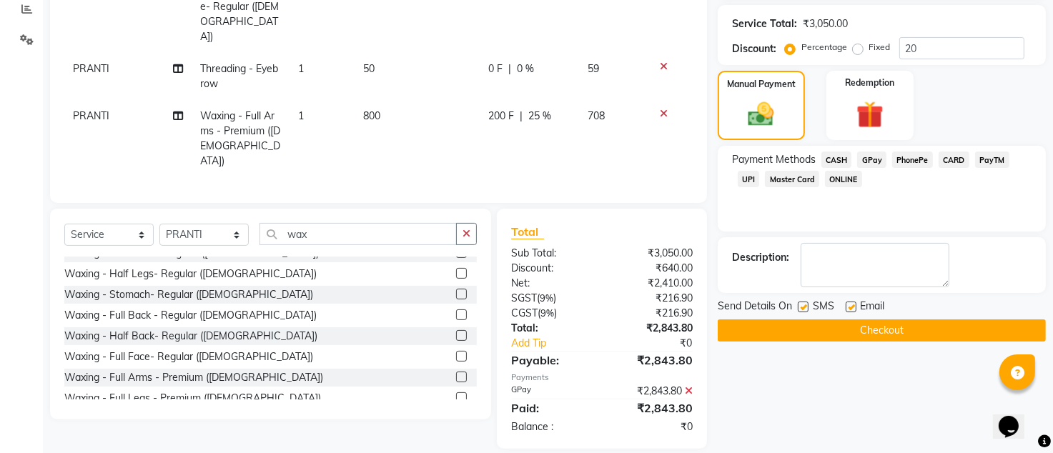
click at [860, 333] on button "Checkout" at bounding box center [882, 330] width 328 height 22
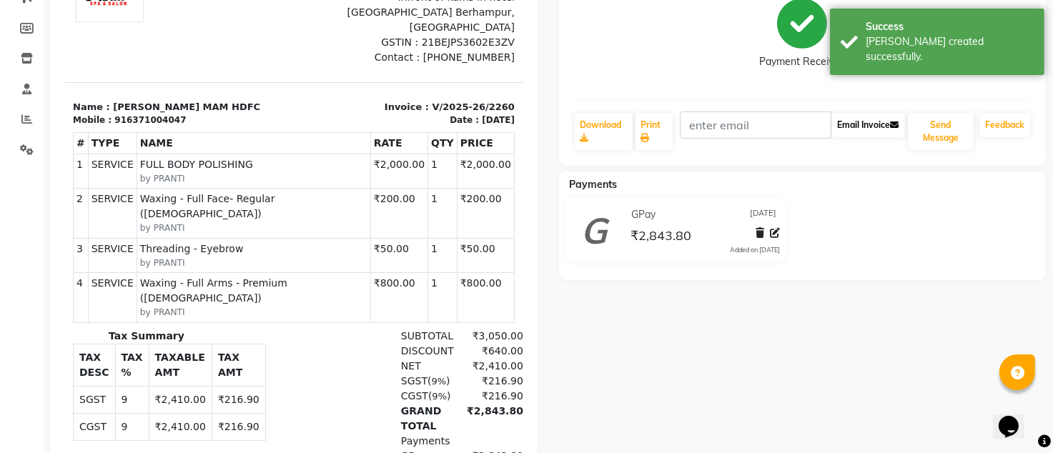
scroll to position [274, 0]
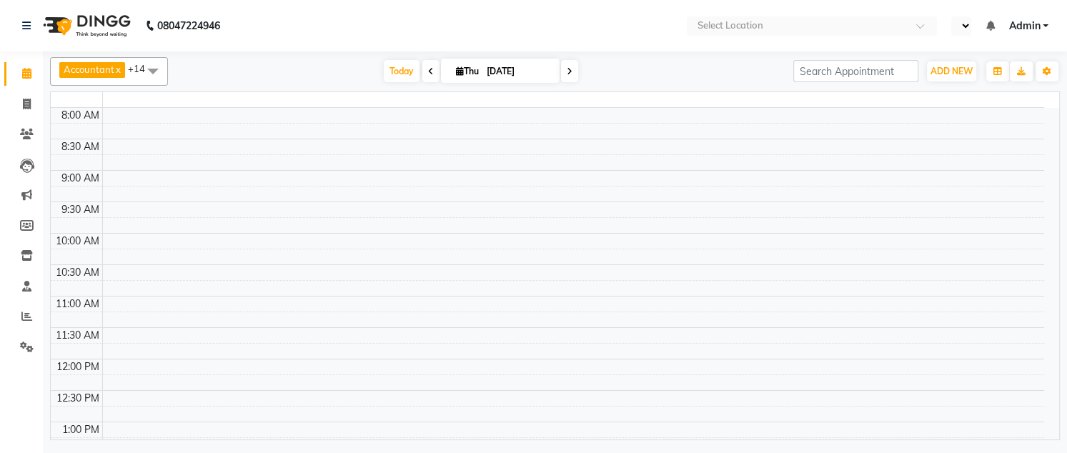
select select "en"
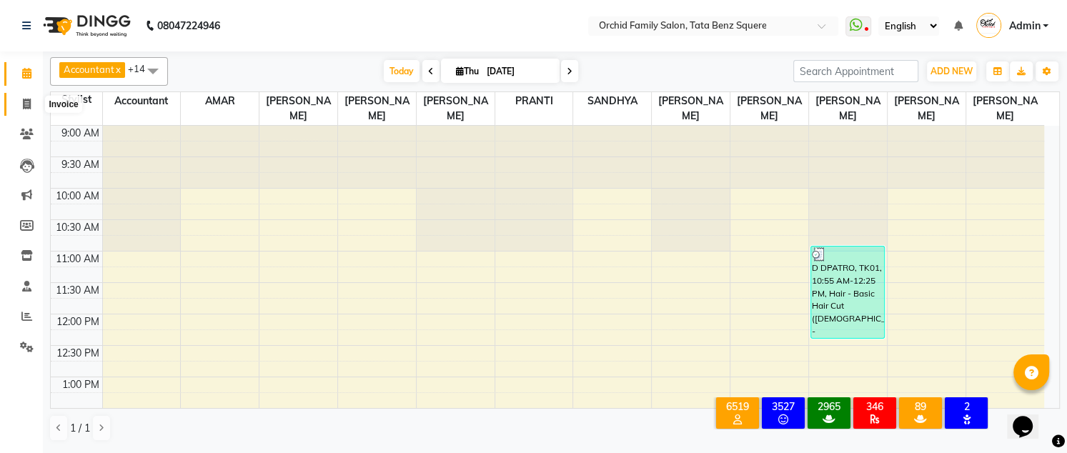
click at [26, 102] on icon at bounding box center [27, 104] width 8 height 11
select select "service"
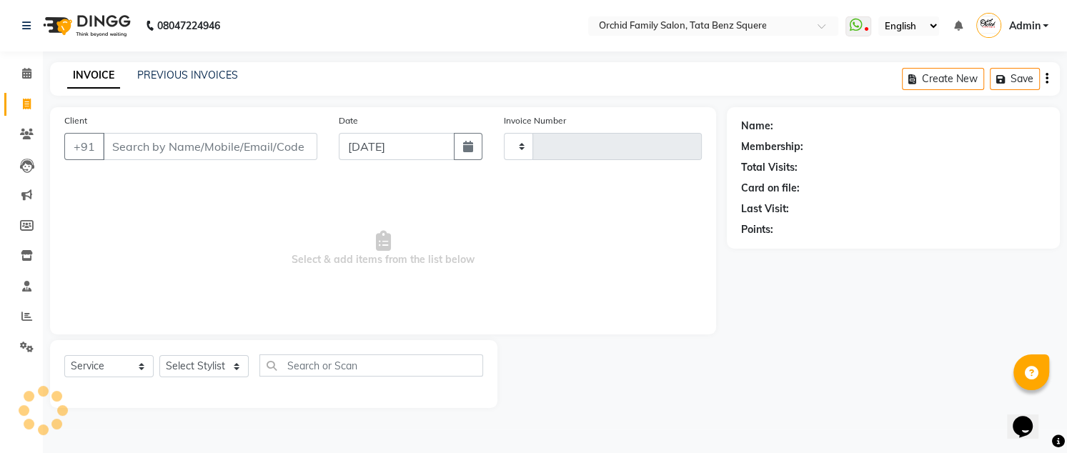
type input "2258"
select select "107"
click at [228, 362] on select "Select Stylist Accountant [PERSON_NAME] [PERSON_NAME] [PERSON_NAME] [PERSON_NAM…" at bounding box center [203, 366] width 89 height 22
click at [372, 261] on span "Select & add items from the list below" at bounding box center [383, 248] width 638 height 143
click at [194, 364] on select "Select Stylist Accountant [PERSON_NAME] [PERSON_NAME] [PERSON_NAME] [PERSON_NAM…" at bounding box center [203, 366] width 89 height 22
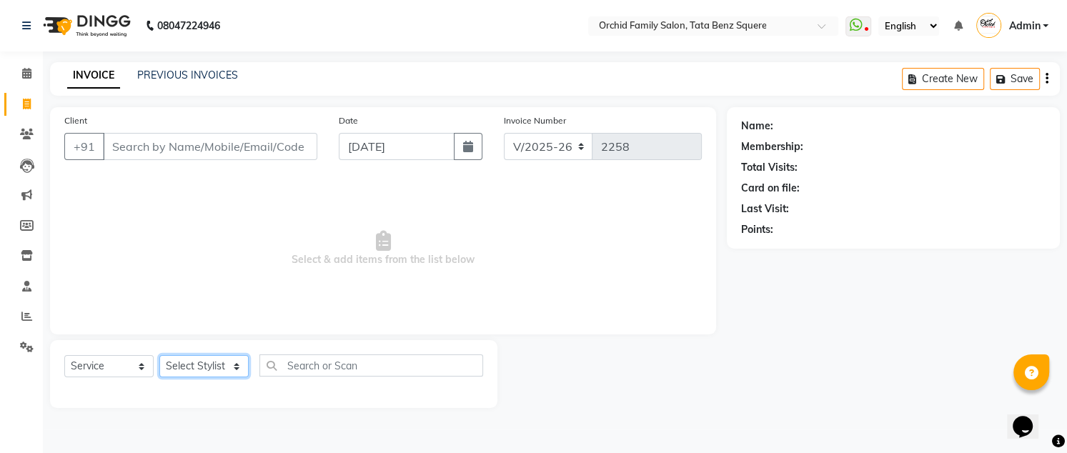
select select "11441"
click at [159, 355] on select "Select Stylist Accountant [PERSON_NAME] [PERSON_NAME] [PERSON_NAME] [PERSON_NAM…" at bounding box center [203, 366] width 89 height 22
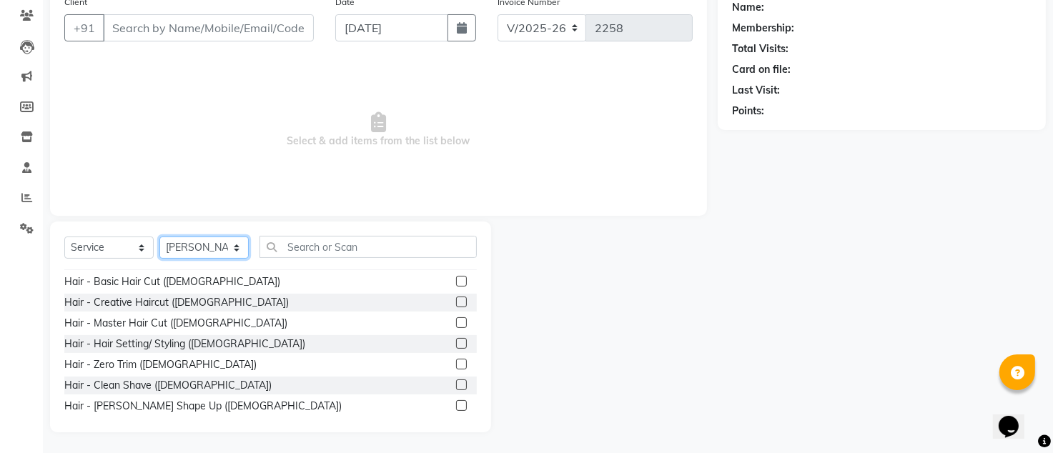
scroll to position [190, 0]
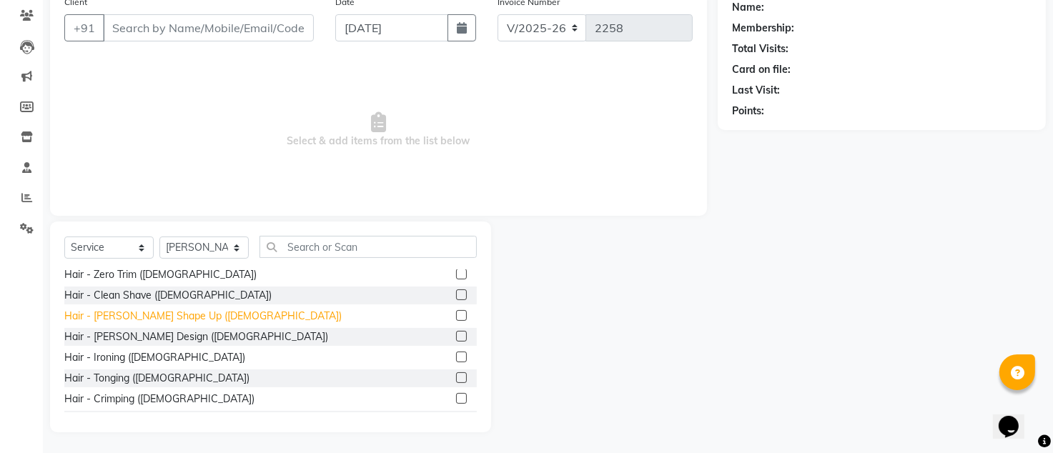
click at [132, 315] on div "Hair - [PERSON_NAME] Shape Up ([DEMOGRAPHIC_DATA])" at bounding box center [202, 316] width 277 height 15
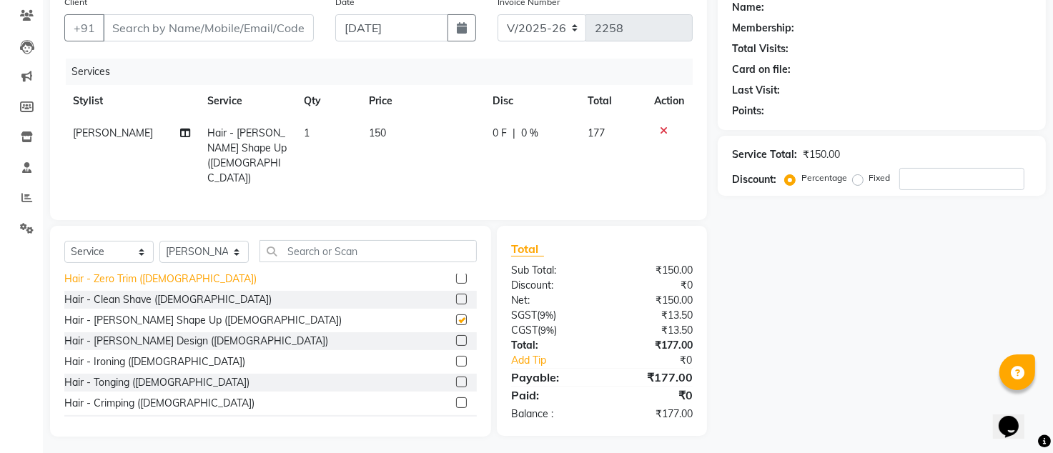
checkbox input "false"
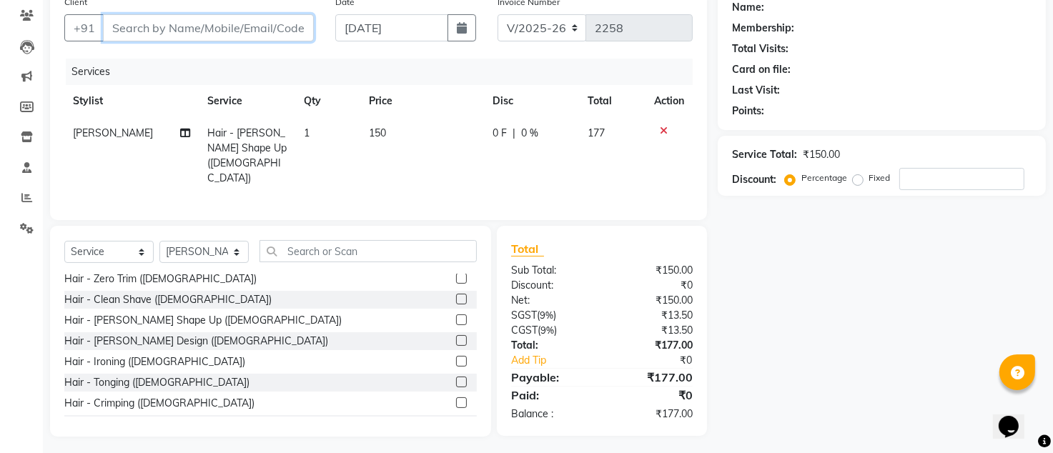
click at [223, 26] on input "Client" at bounding box center [208, 27] width 211 height 27
type input "9"
type input "0"
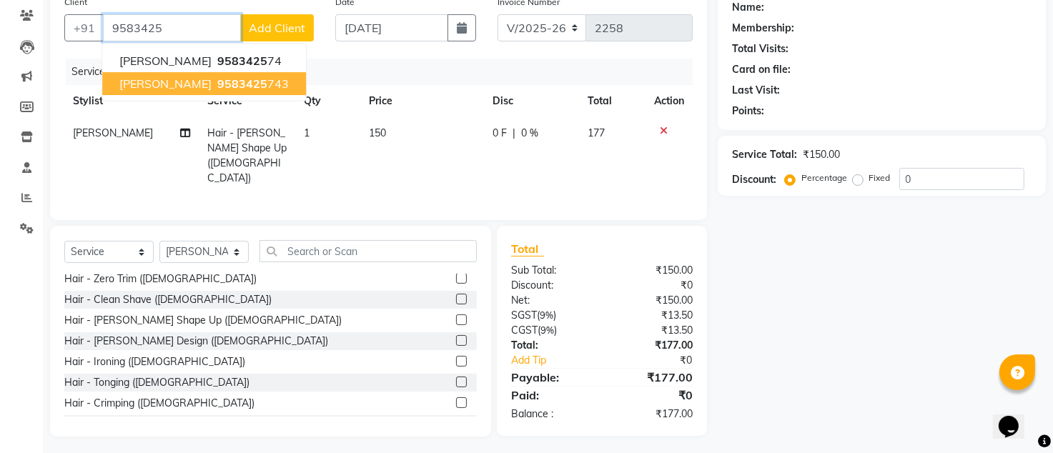
click at [217, 77] on span "9583425" at bounding box center [242, 83] width 50 height 14
type input "9583425743"
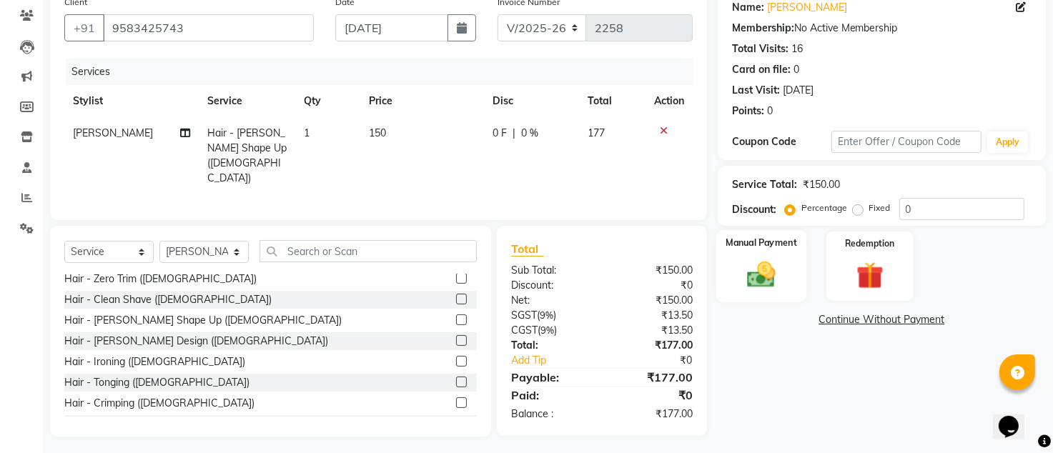
click at [740, 285] on img at bounding box center [761, 275] width 46 height 33
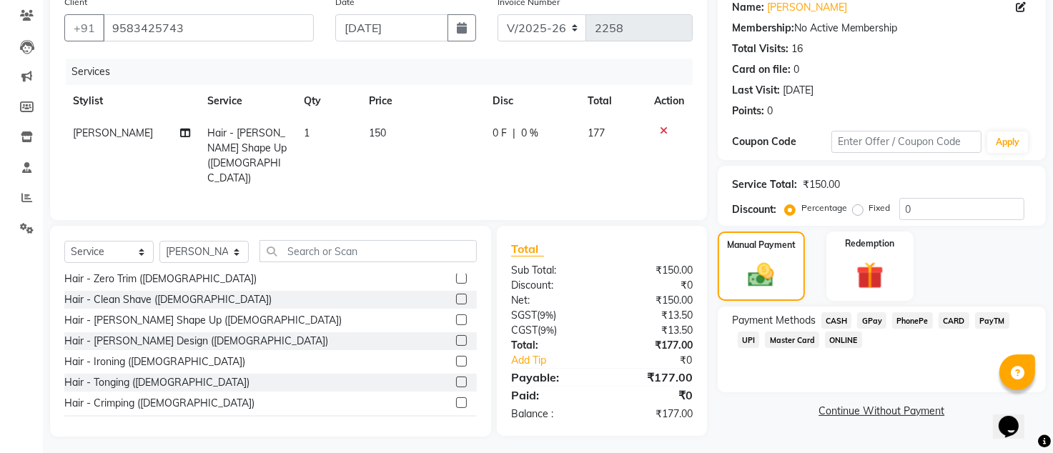
click at [838, 319] on span "CASH" at bounding box center [836, 320] width 31 height 16
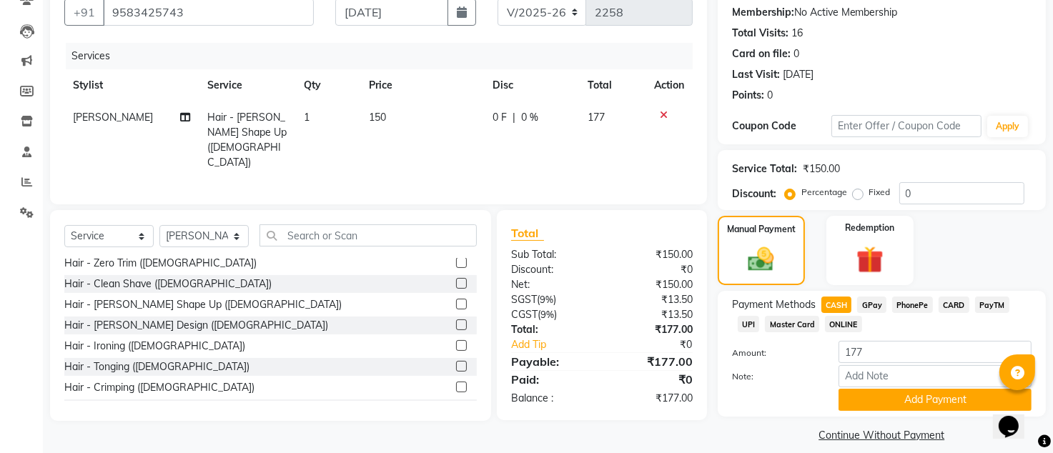
scroll to position [148, 0]
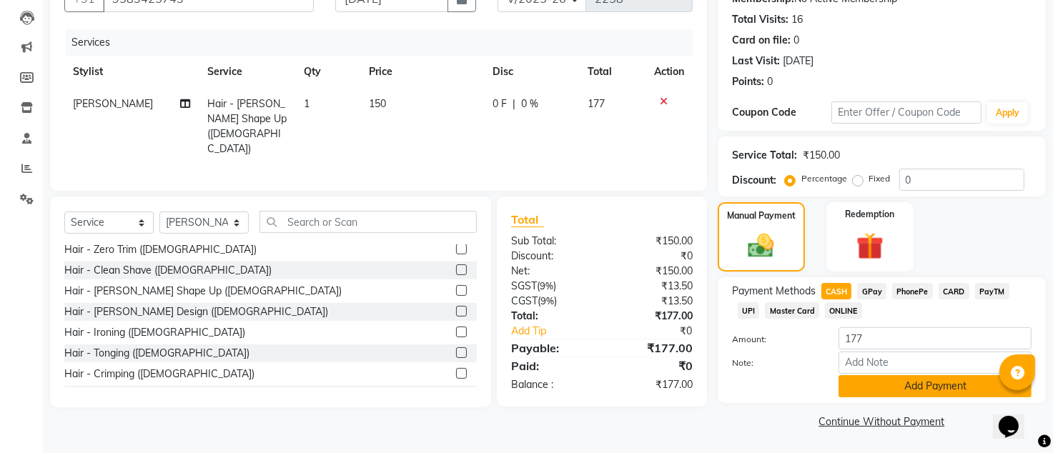
click at [941, 383] on button "Add Payment" at bounding box center [934, 386] width 193 height 22
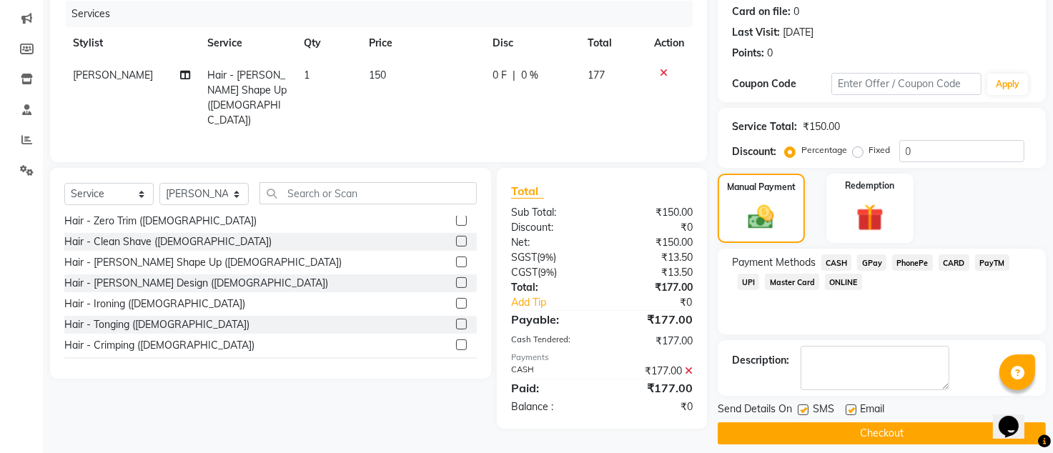
scroll to position [189, 0]
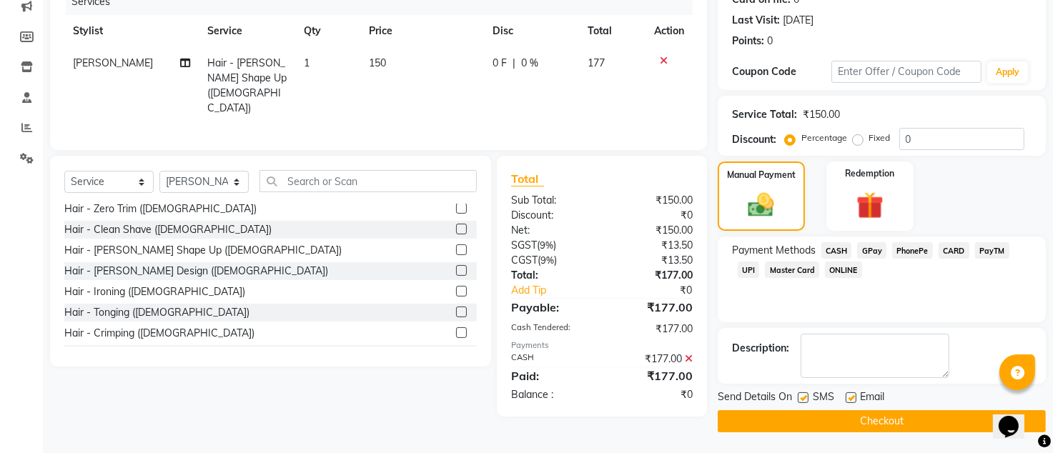
click at [938, 415] on button "Checkout" at bounding box center [882, 421] width 328 height 22
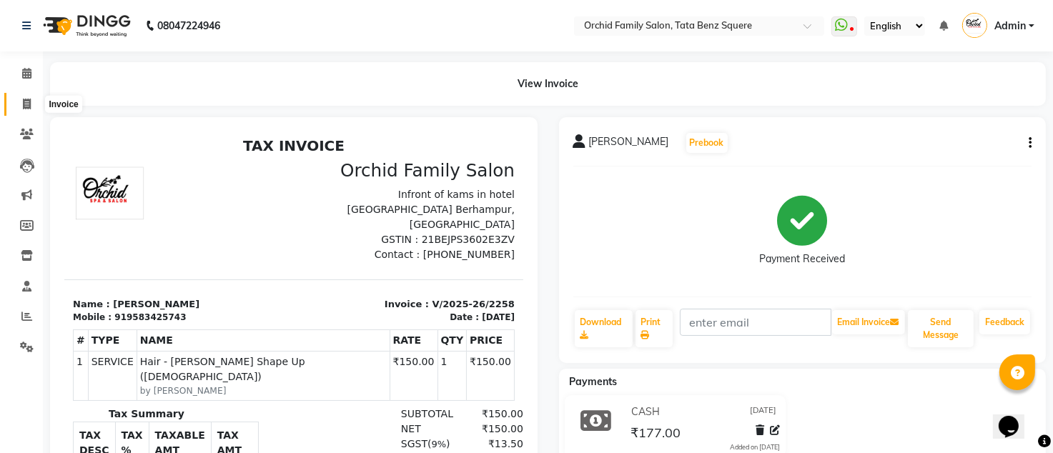
click at [24, 102] on icon at bounding box center [27, 104] width 8 height 11
select select "service"
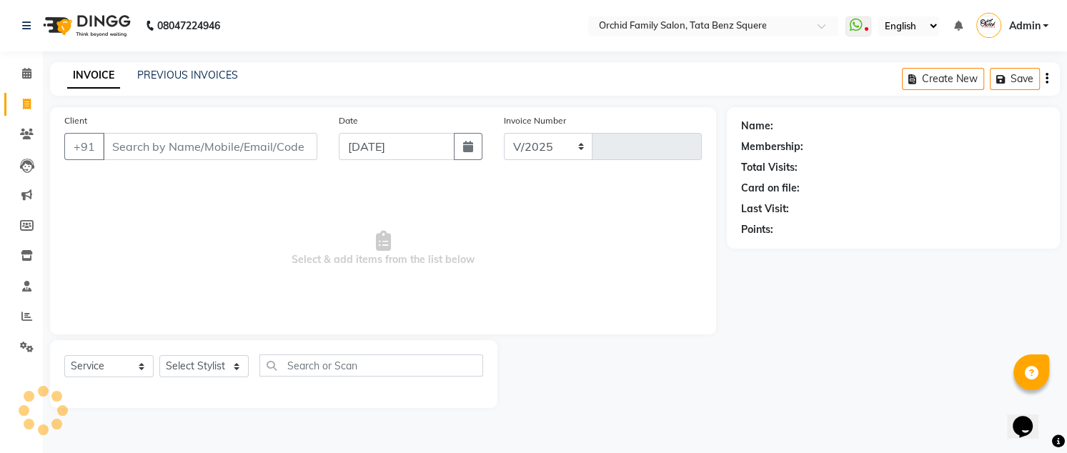
select select "107"
type input "2259"
click at [189, 79] on link "PREVIOUS INVOICES" at bounding box center [187, 75] width 101 height 13
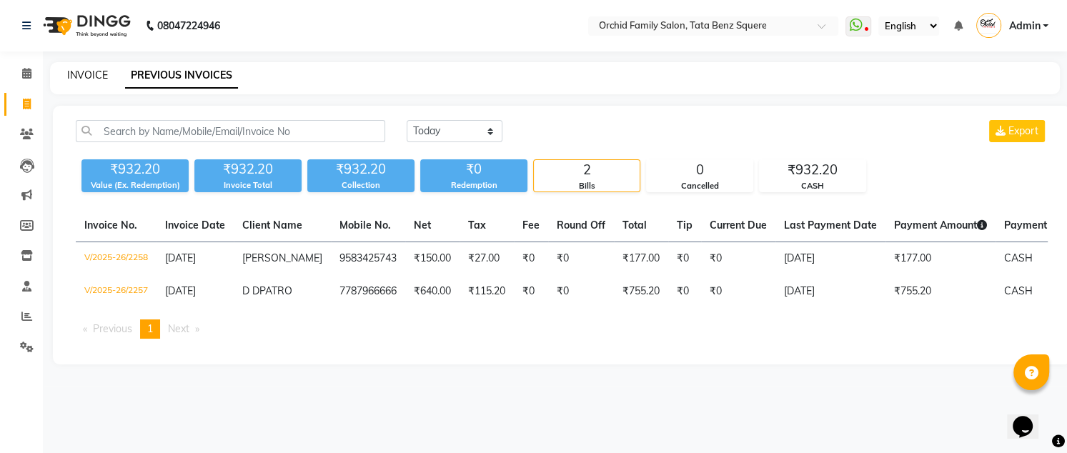
click at [78, 78] on link "INVOICE" at bounding box center [87, 75] width 41 height 13
select select "service"
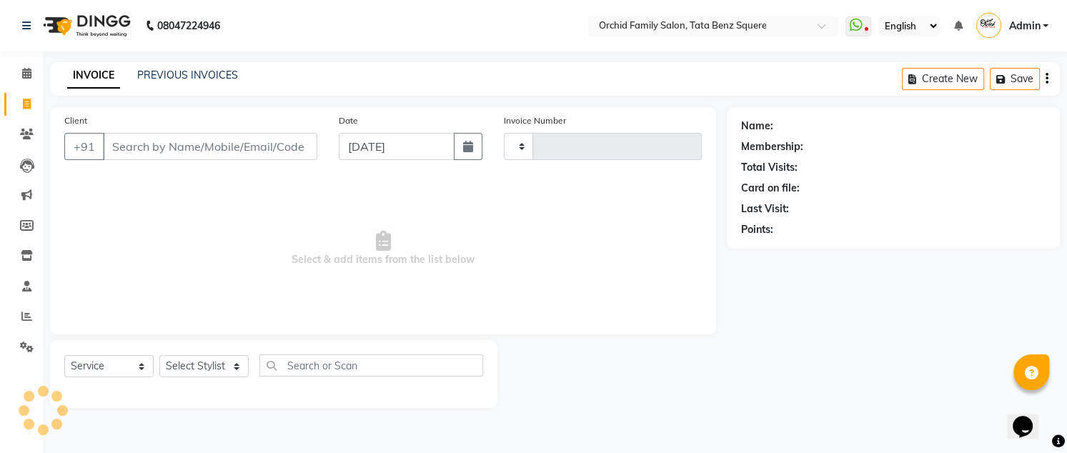
type input "2259"
select select "107"
click at [217, 365] on select "Select Stylist Accountant [PERSON_NAME] [PERSON_NAME] [PERSON_NAME] [PERSON_NAM…" at bounding box center [203, 366] width 89 height 22
click at [159, 355] on select "Select Stylist Accountant [PERSON_NAME] [PERSON_NAME] [PERSON_NAME] [PERSON_NAM…" at bounding box center [203, 366] width 89 height 22
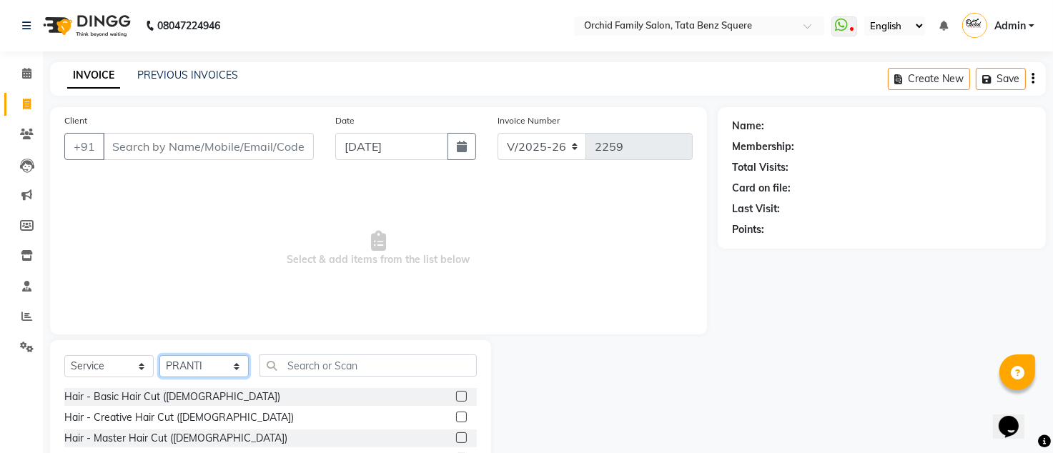
click at [216, 369] on select "Select Stylist Accountant [PERSON_NAME] [PERSON_NAME] [PERSON_NAME] [PERSON_NAM…" at bounding box center [203, 366] width 89 height 22
select select "7335"
click at [159, 355] on select "Select Stylist Accountant [PERSON_NAME] [PERSON_NAME] [PERSON_NAME] [PERSON_NAM…" at bounding box center [203, 366] width 89 height 22
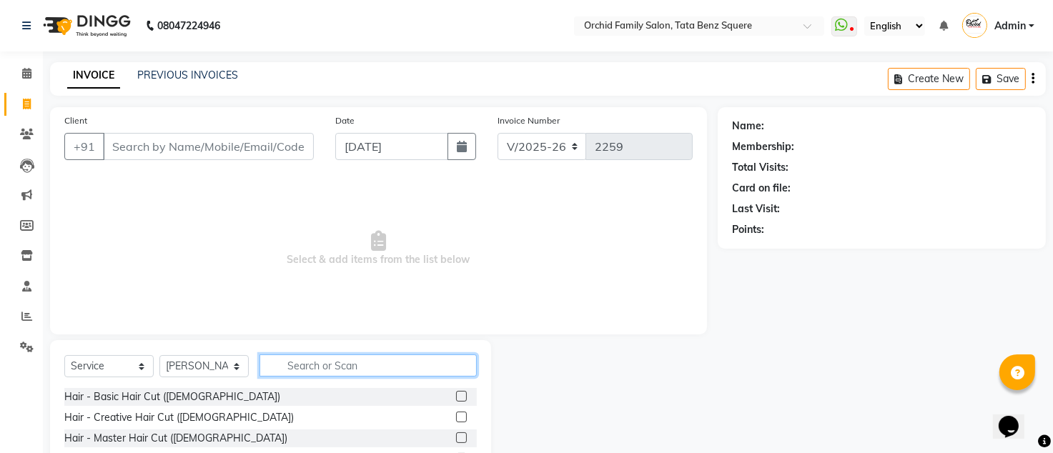
click at [322, 371] on input "text" at bounding box center [367, 366] width 217 height 22
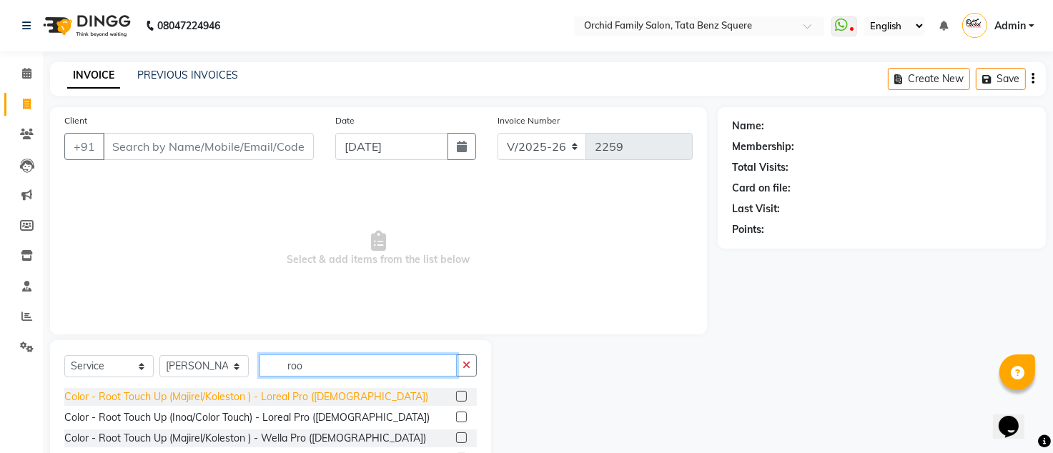
type input "roo"
click at [307, 402] on div "Color - Root Touch Up (Majirel/Koleston ) - Loreal Pro ([DEMOGRAPHIC_DATA])" at bounding box center [246, 397] width 364 height 15
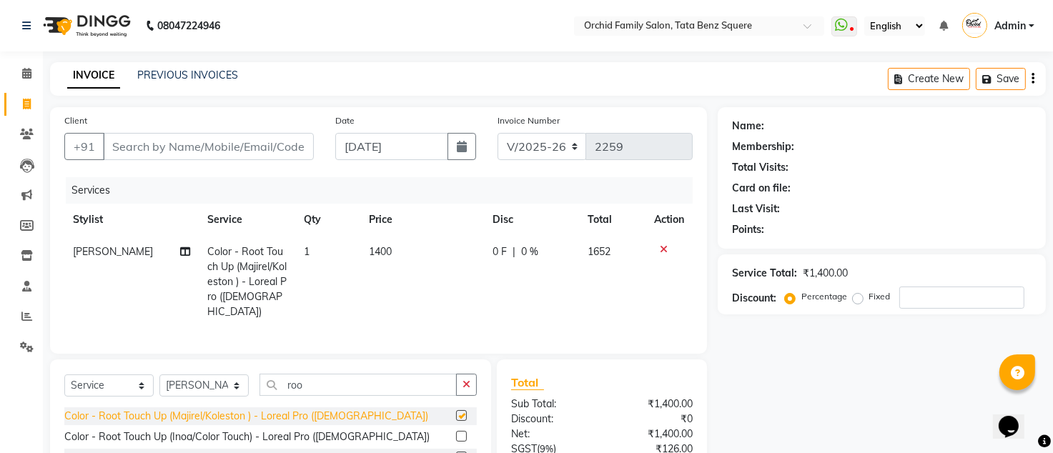
checkbox input "false"
click at [396, 246] on td "1400" at bounding box center [422, 282] width 124 height 92
select select "7335"
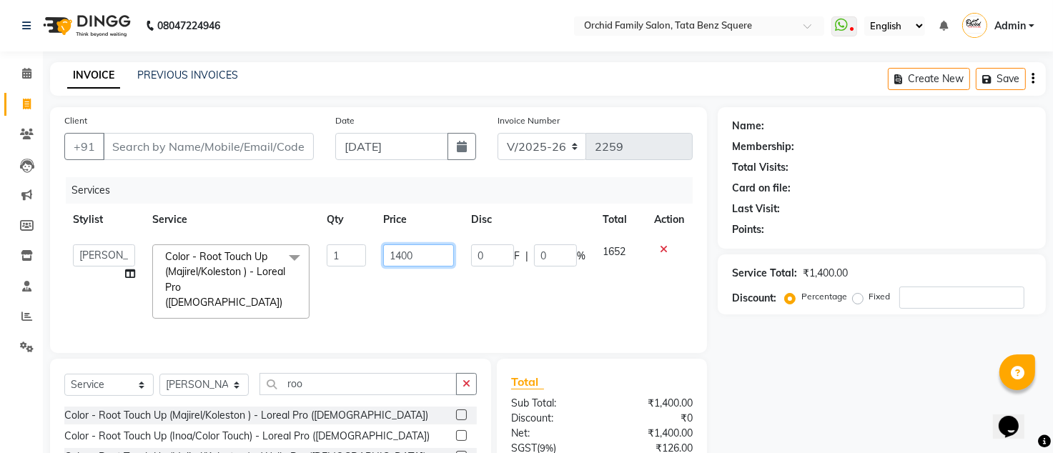
click at [396, 246] on input "1400" at bounding box center [418, 255] width 71 height 22
type input "1000"
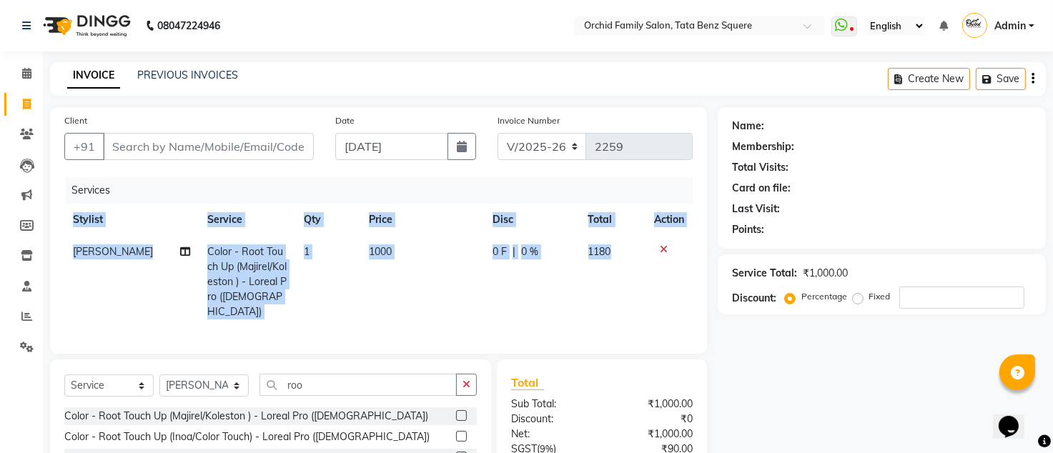
drag, startPoint x: 664, startPoint y: 318, endPoint x: 660, endPoint y: 310, distance: 8.6
click at [665, 318] on div "Services Stylist Service Qty Price Disc Total Action KRISHNA Color - Root Touch…" at bounding box center [378, 258] width 628 height 162
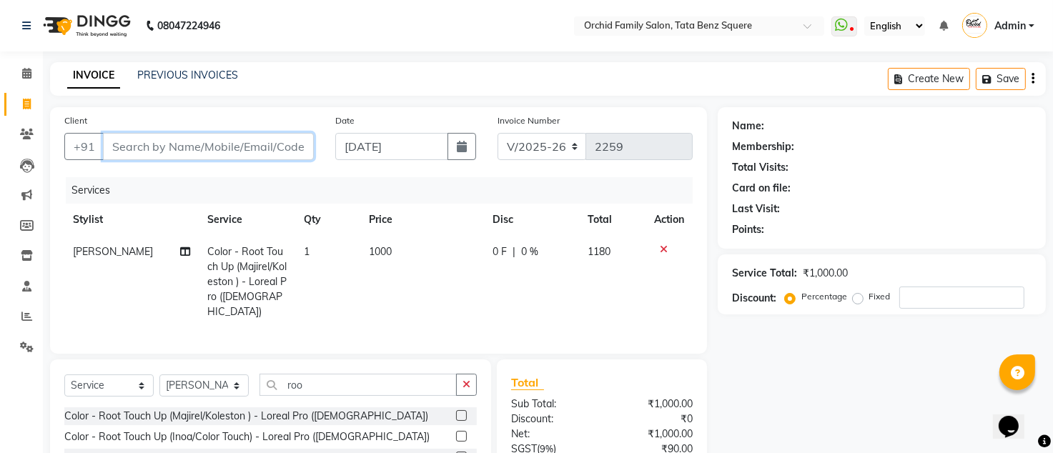
click at [247, 147] on input "Client" at bounding box center [208, 146] width 211 height 27
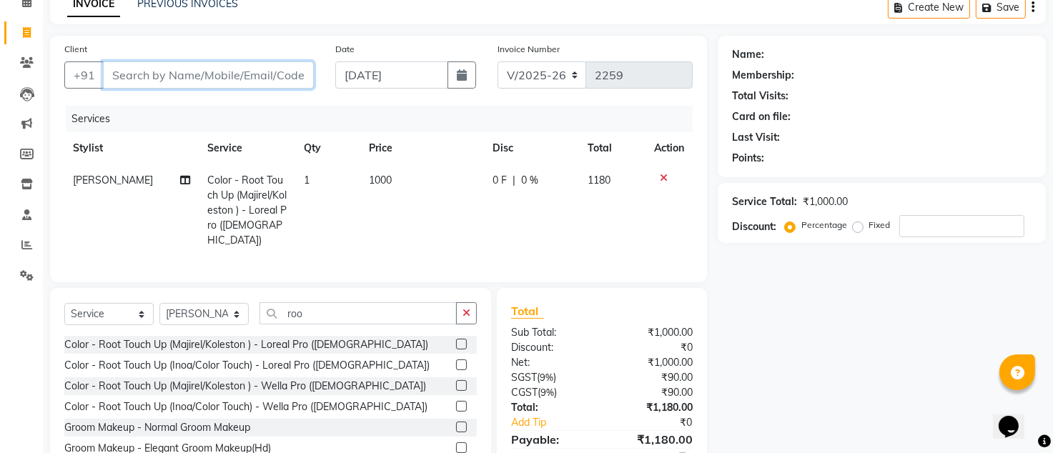
scroll to position [41, 0]
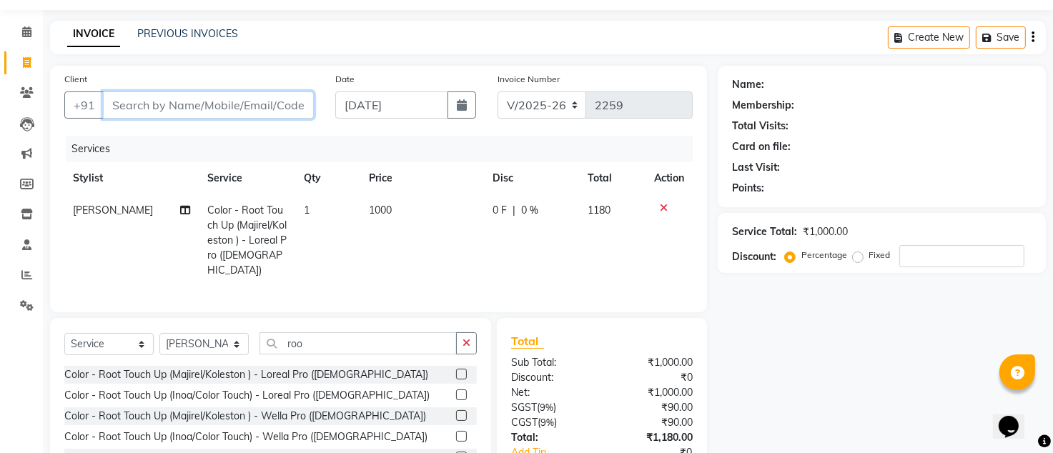
click at [266, 106] on input "Client" at bounding box center [208, 104] width 211 height 27
type input "9"
type input "0"
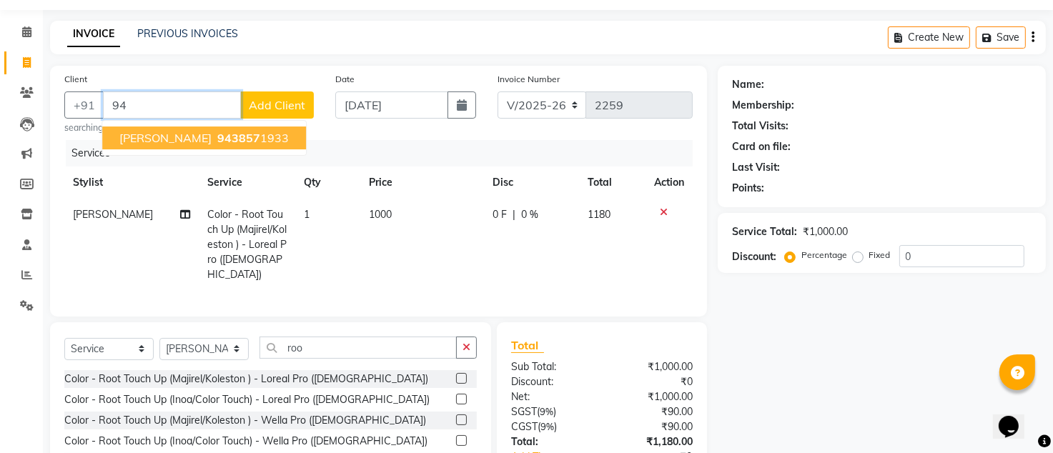
type input "9"
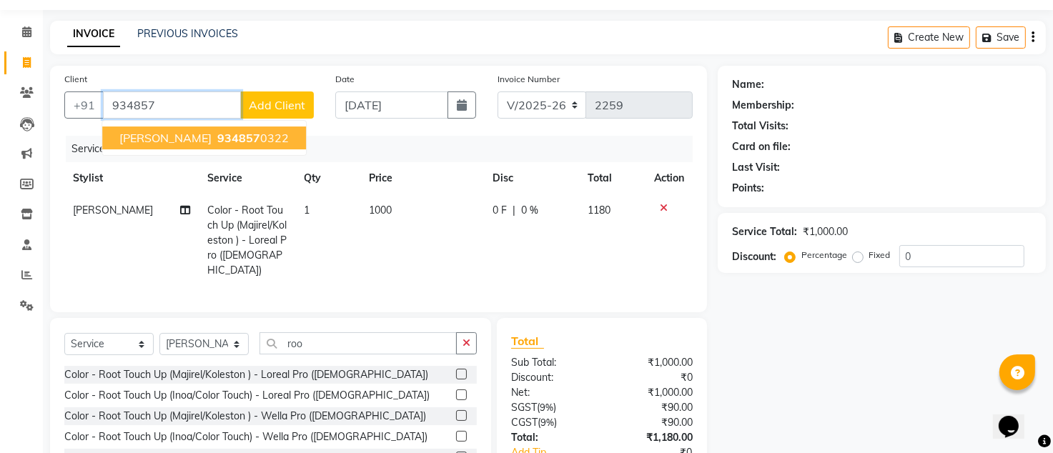
click at [164, 134] on span "[PERSON_NAME]" at bounding box center [165, 138] width 92 height 14
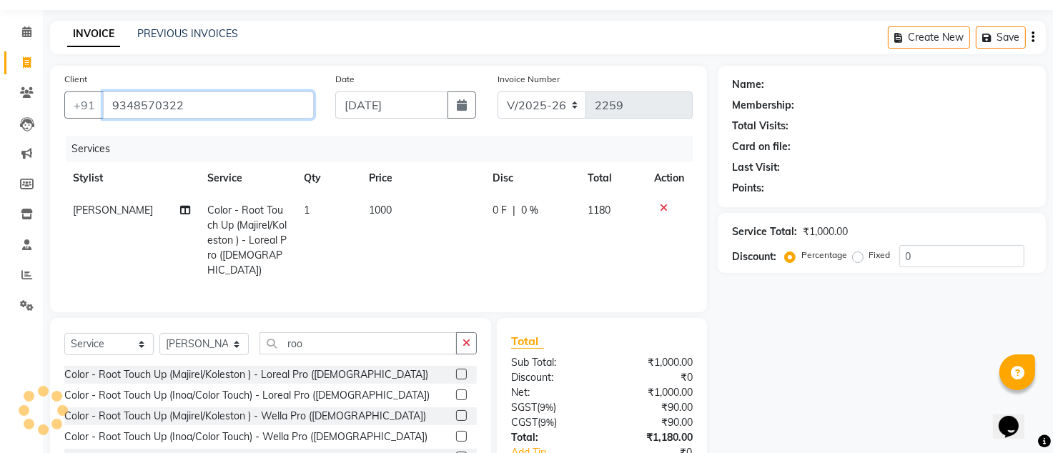
type input "9348570322"
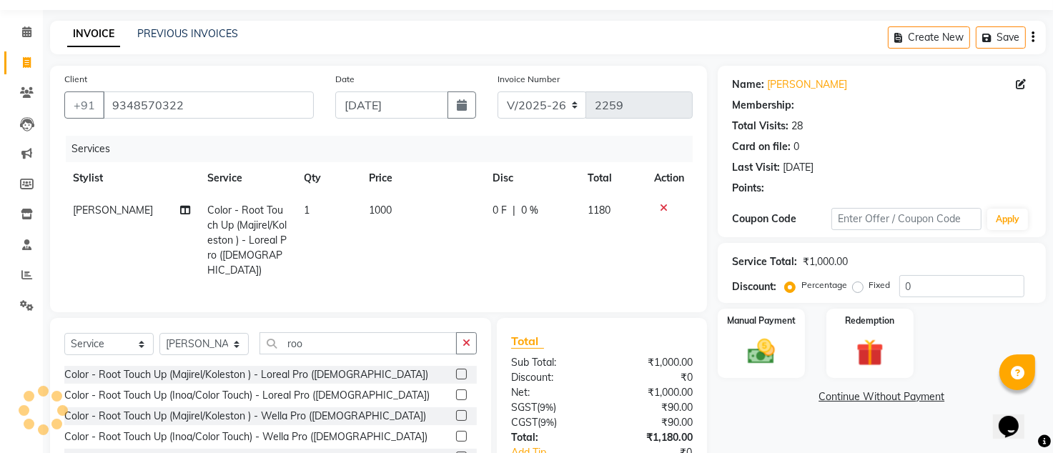
select select "1: Object"
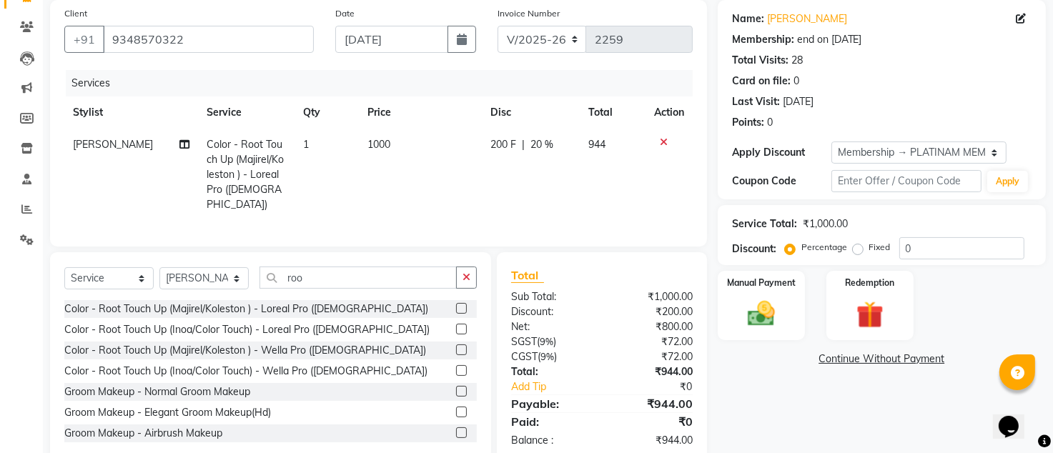
scroll to position [137, 0]
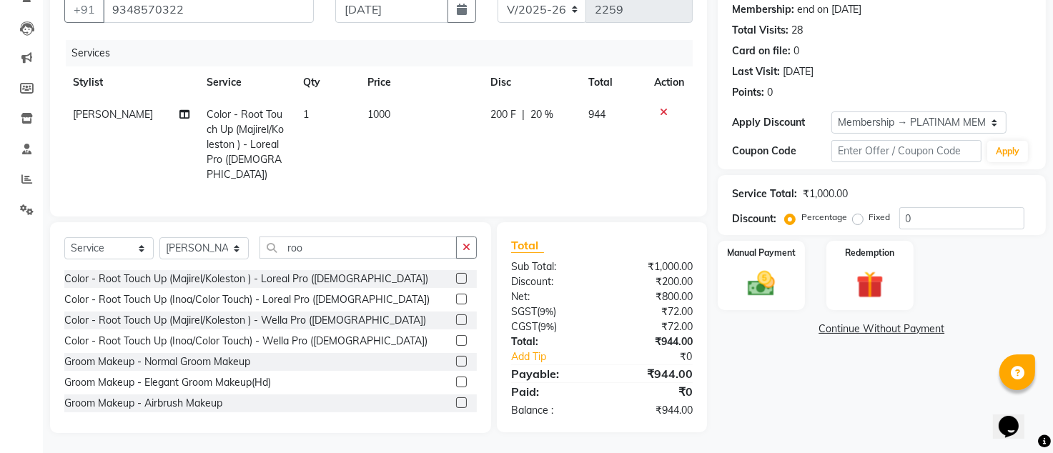
click at [540, 113] on span "20 %" at bounding box center [541, 114] width 23 height 15
select select "7335"
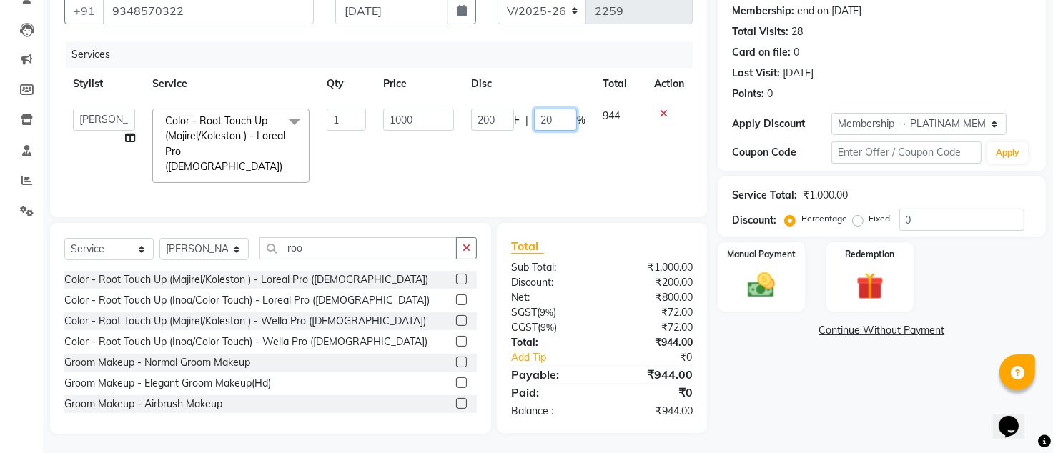
click at [549, 120] on input "20" at bounding box center [555, 120] width 43 height 22
type input "2"
click at [562, 118] on input "2" at bounding box center [555, 120] width 43 height 22
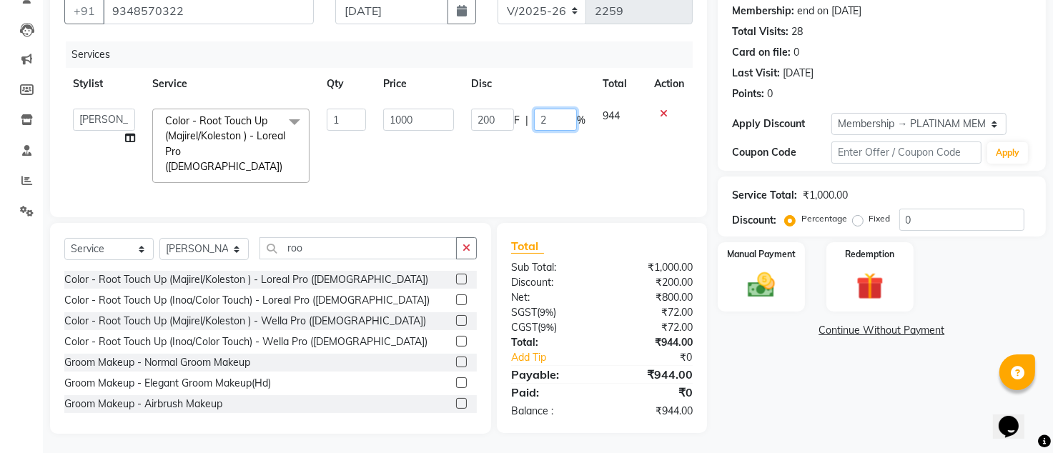
click at [562, 118] on input "2" at bounding box center [555, 120] width 43 height 22
type input "10"
click at [630, 162] on td "944" at bounding box center [619, 145] width 51 height 91
select select "7335"
click at [759, 295] on img at bounding box center [761, 285] width 46 height 33
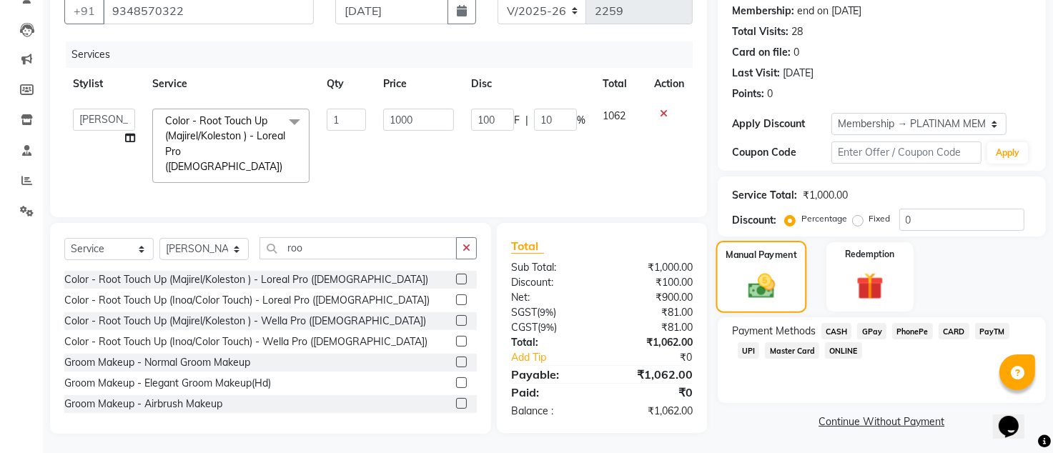
scroll to position [137, 0]
click at [866, 326] on span "GPay" at bounding box center [871, 330] width 29 height 16
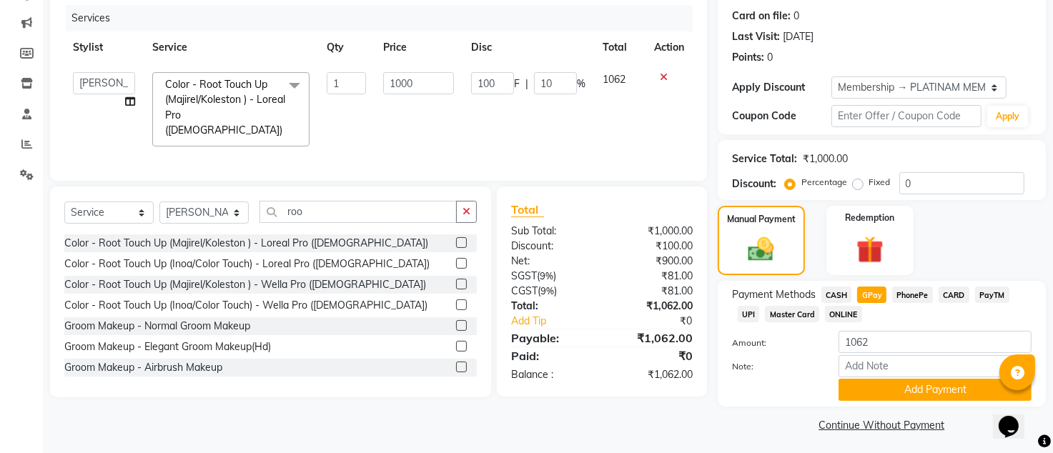
scroll to position [177, 0]
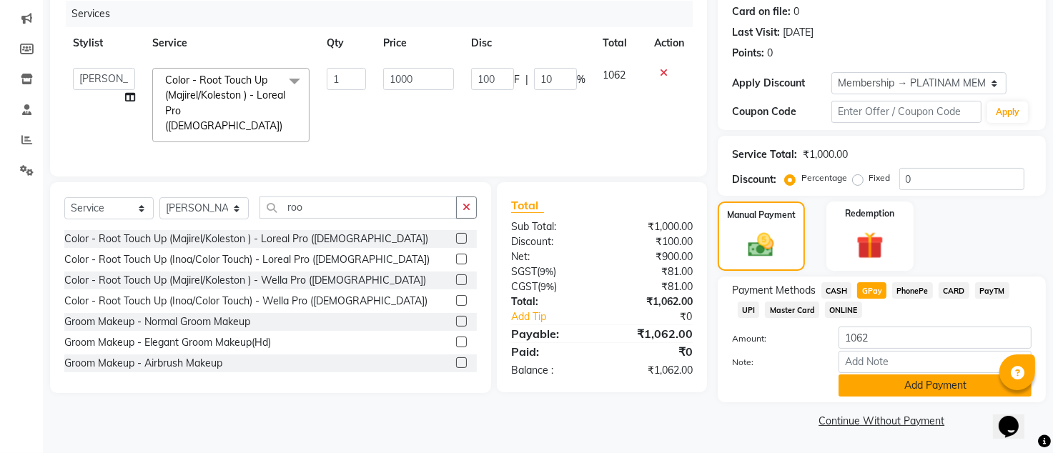
click at [855, 391] on button "Add Payment" at bounding box center [934, 386] width 193 height 22
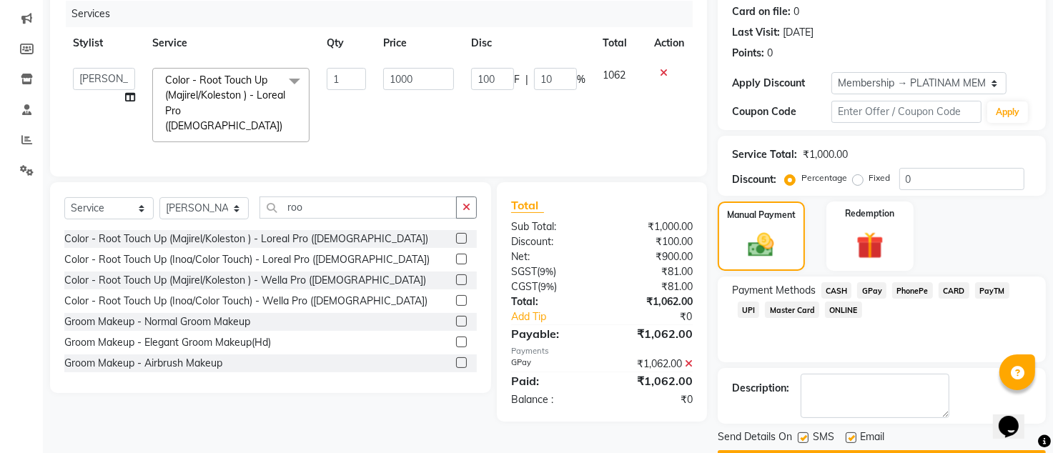
scroll to position [217, 0]
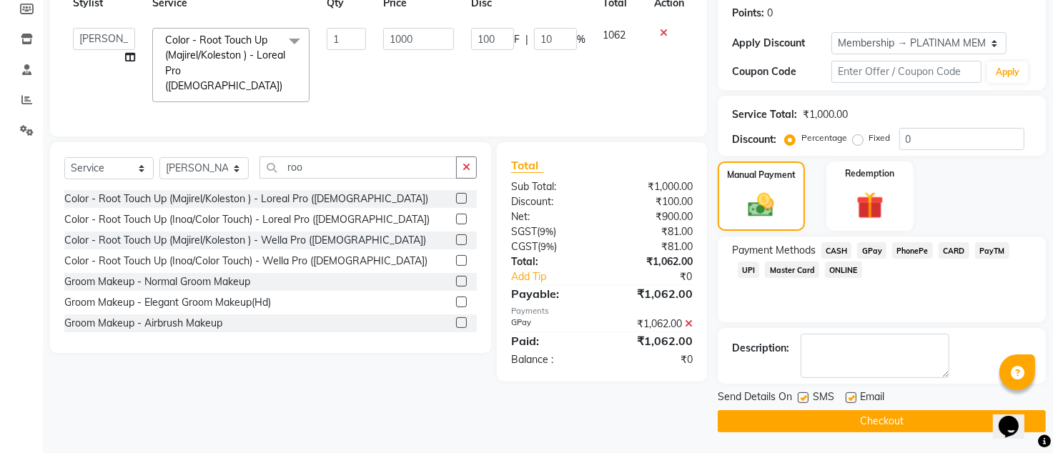
click at [836, 417] on button "Checkout" at bounding box center [882, 421] width 328 height 22
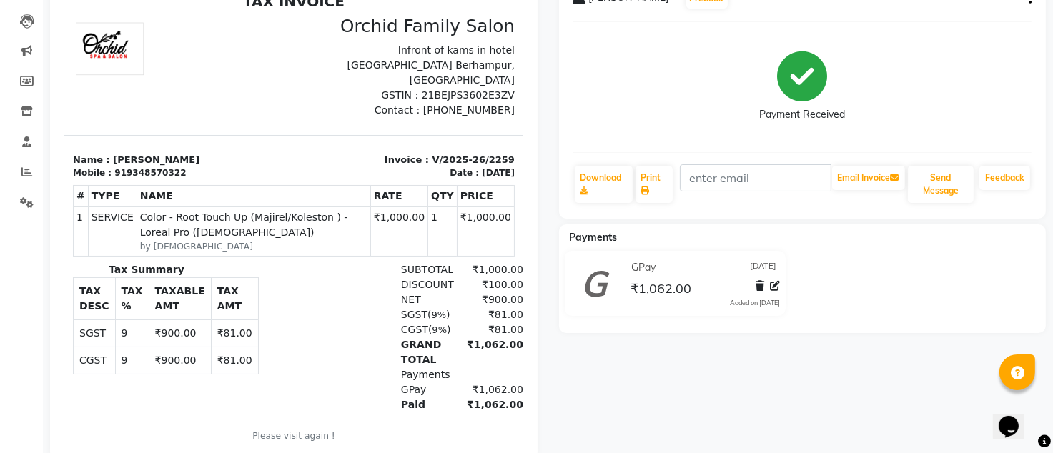
scroll to position [186, 0]
